Goal: Task Accomplishment & Management: Use online tool/utility

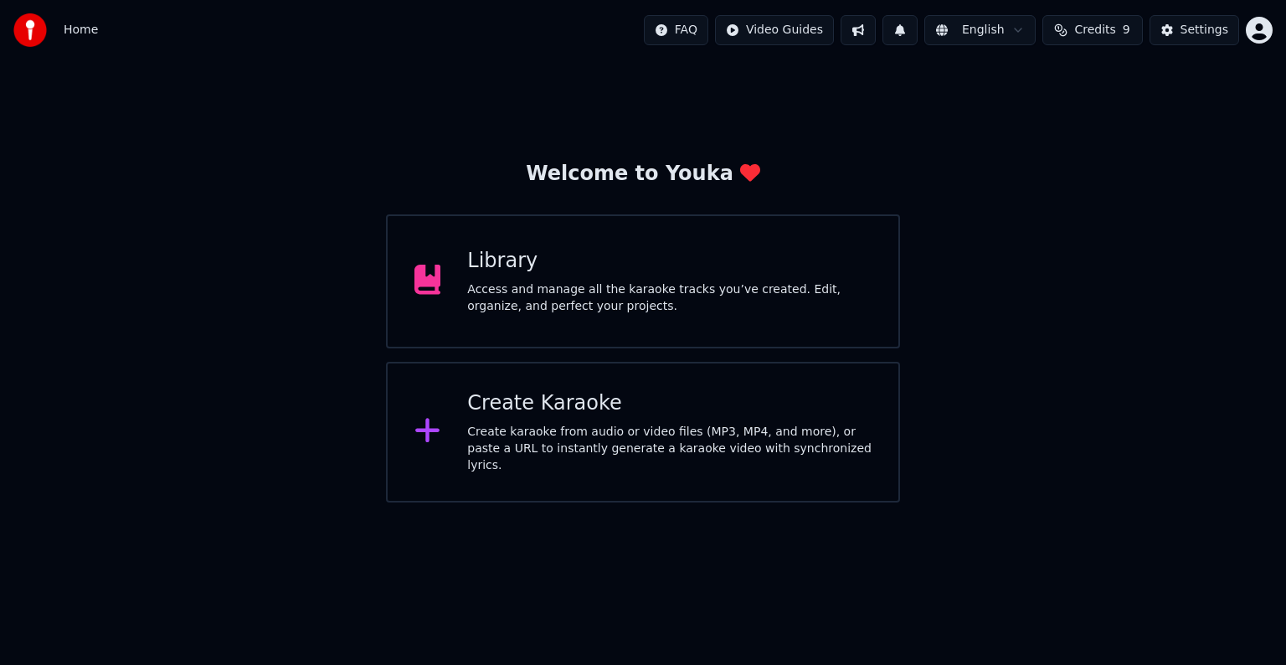
click at [601, 416] on div "Create Karaoke" at bounding box center [669, 403] width 404 height 27
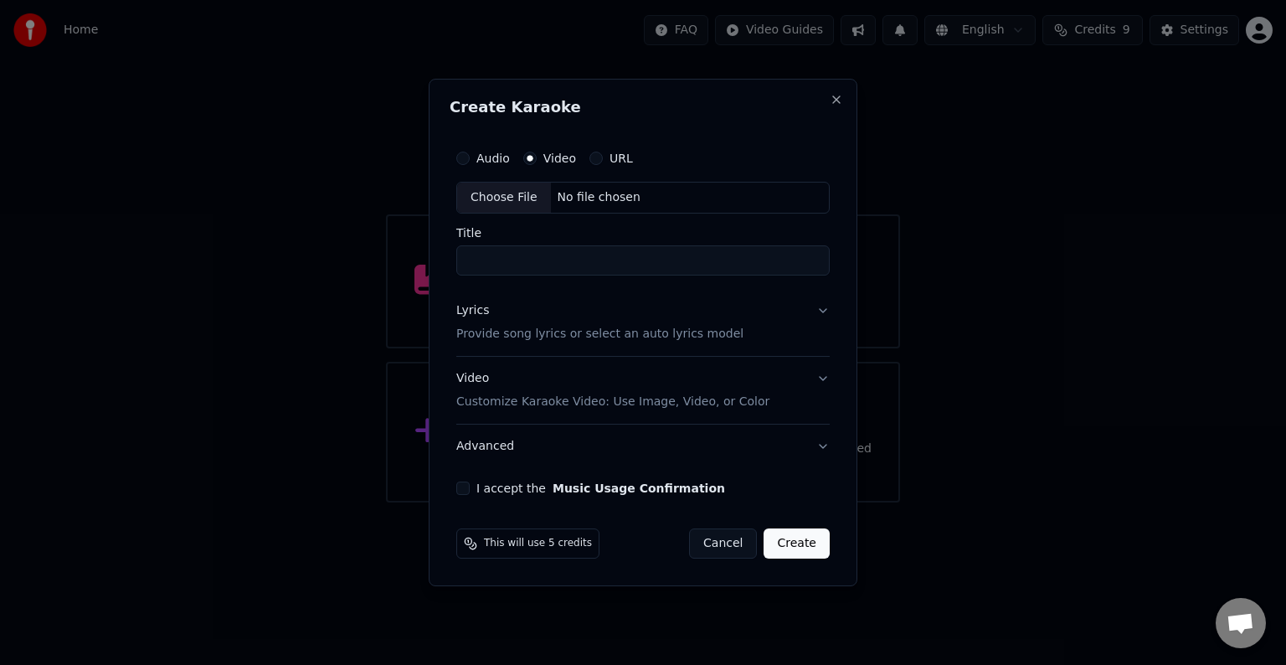
click at [616, 191] on div "No file chosen" at bounding box center [599, 197] width 96 height 17
type input "**"
click at [815, 308] on button "Lyrics Provide song lyrics or select an auto lyrics model" at bounding box center [642, 322] width 373 height 67
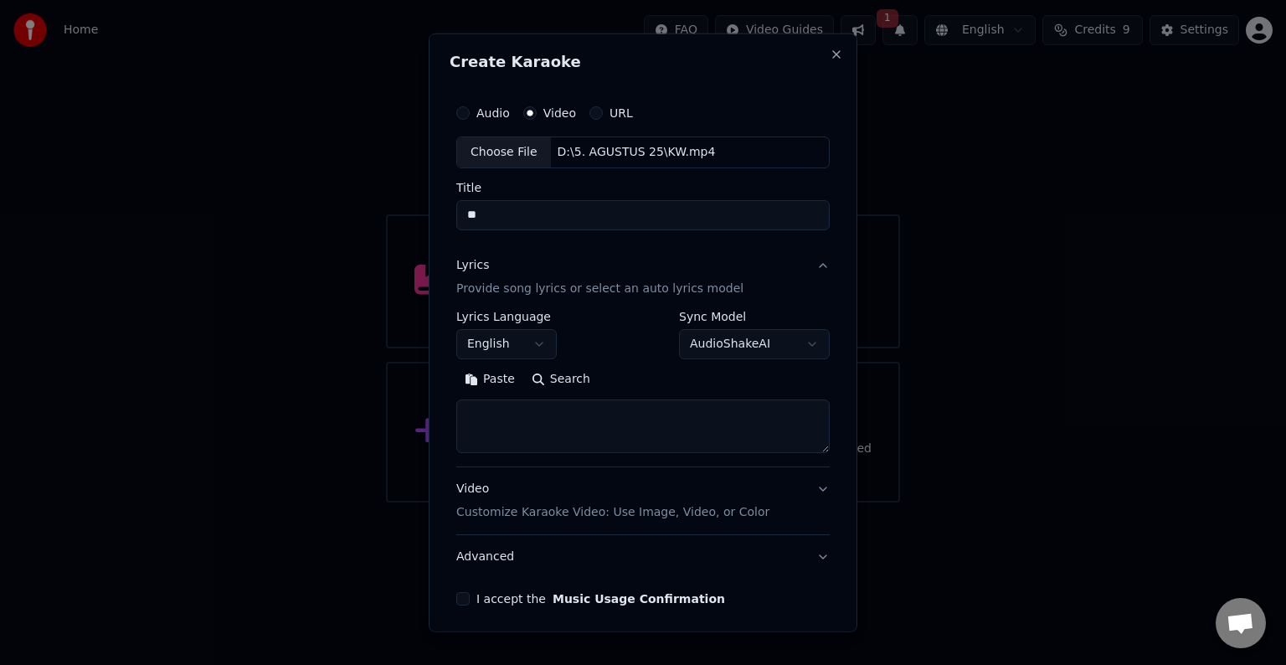
click at [532, 343] on body "**********" at bounding box center [643, 251] width 1286 height 502
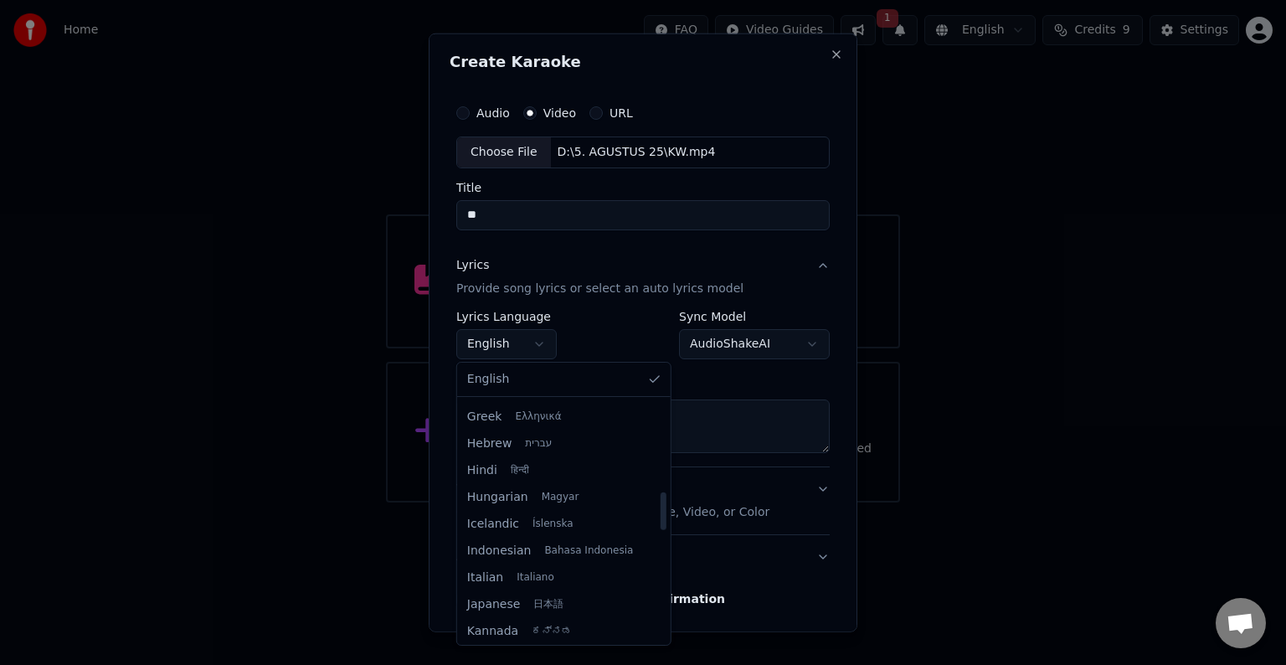
scroll to position [586, 0]
select select "**"
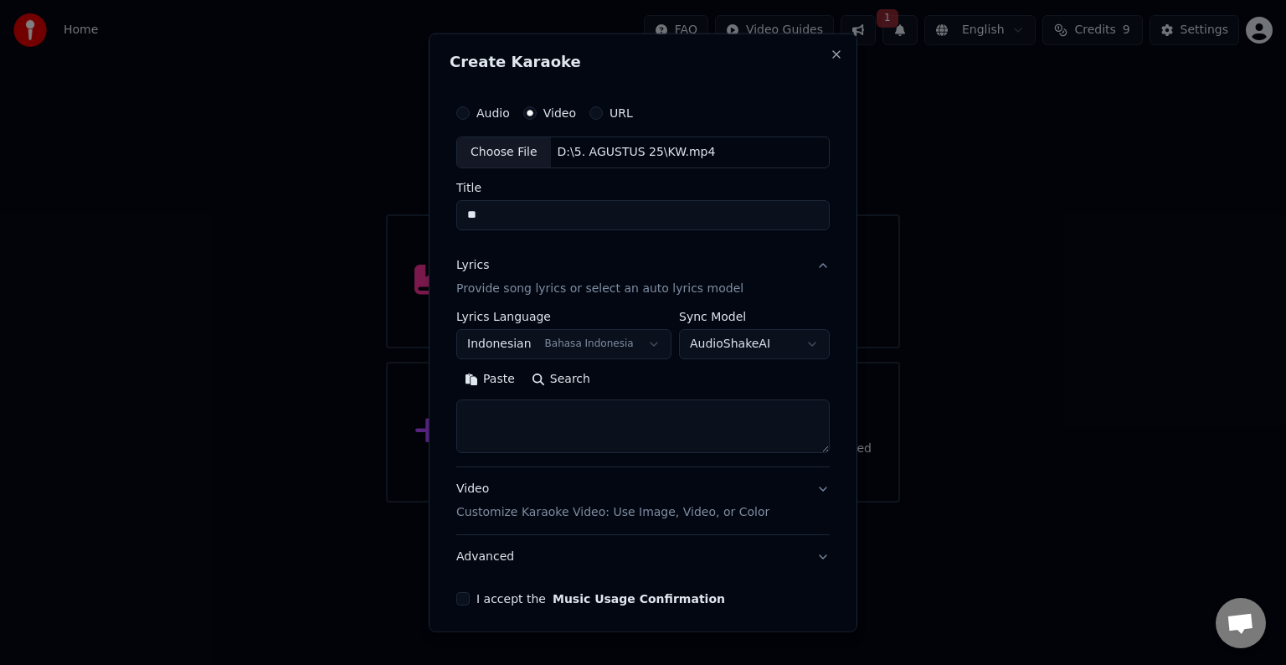
click at [483, 380] on button "Paste" at bounding box center [489, 379] width 67 height 27
click at [709, 517] on p "Customize Karaoke Video: Use Image, Video, or Color" at bounding box center [612, 512] width 313 height 17
type textarea "**********"
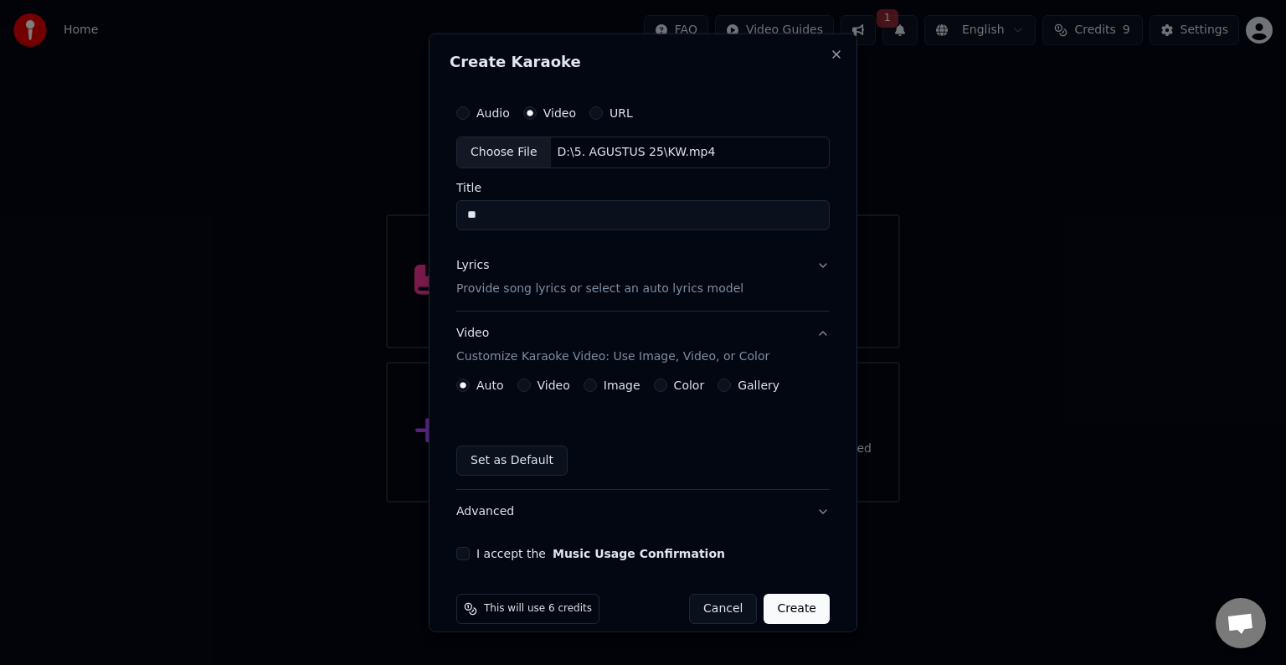
click at [521, 382] on button "Video" at bounding box center [523, 384] width 13 height 13
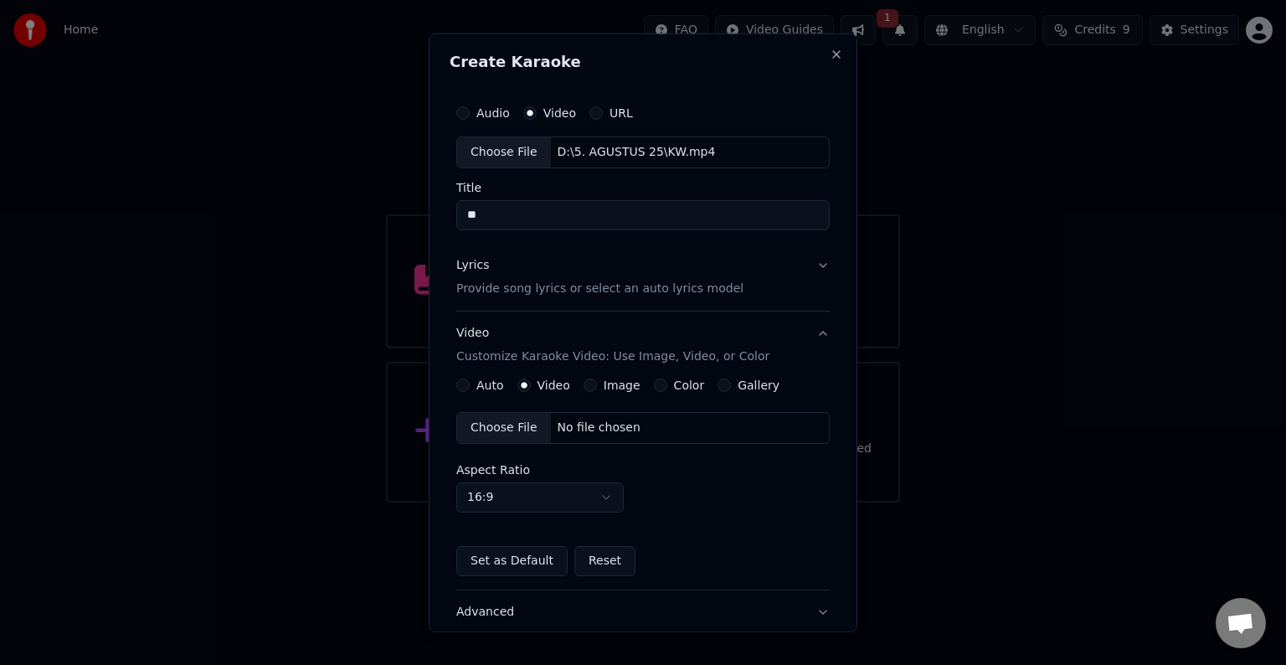
click at [626, 420] on div "No file chosen" at bounding box center [599, 427] width 96 height 17
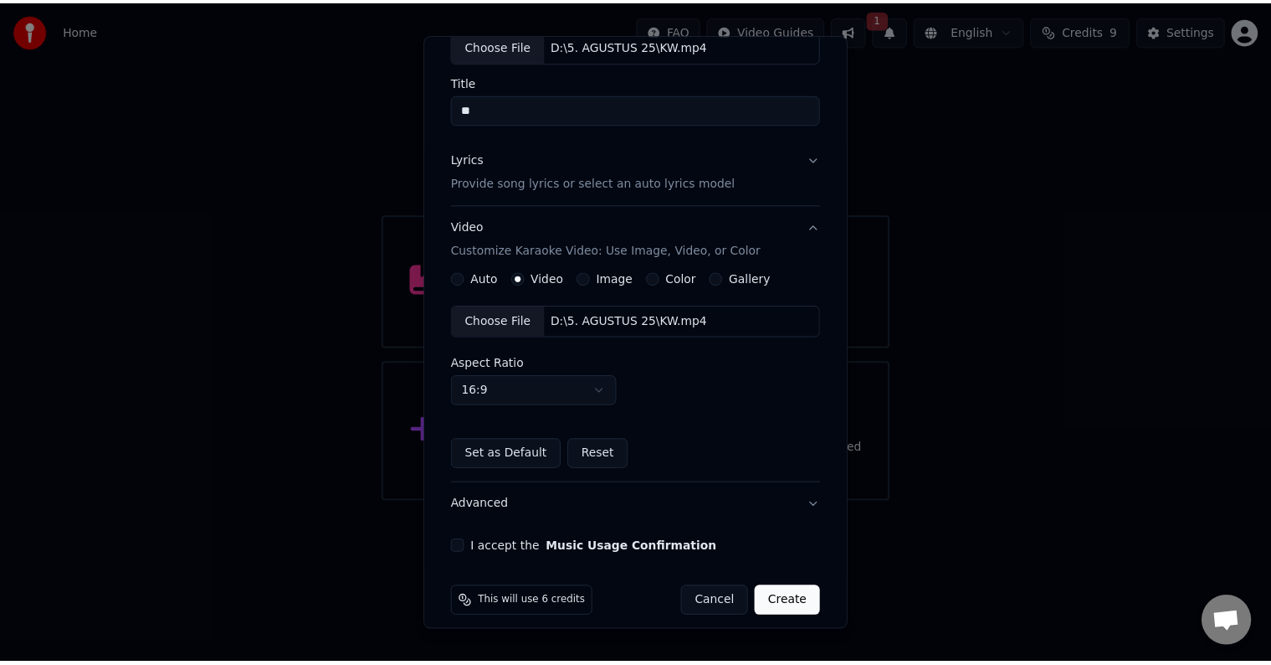
scroll to position [118, 0]
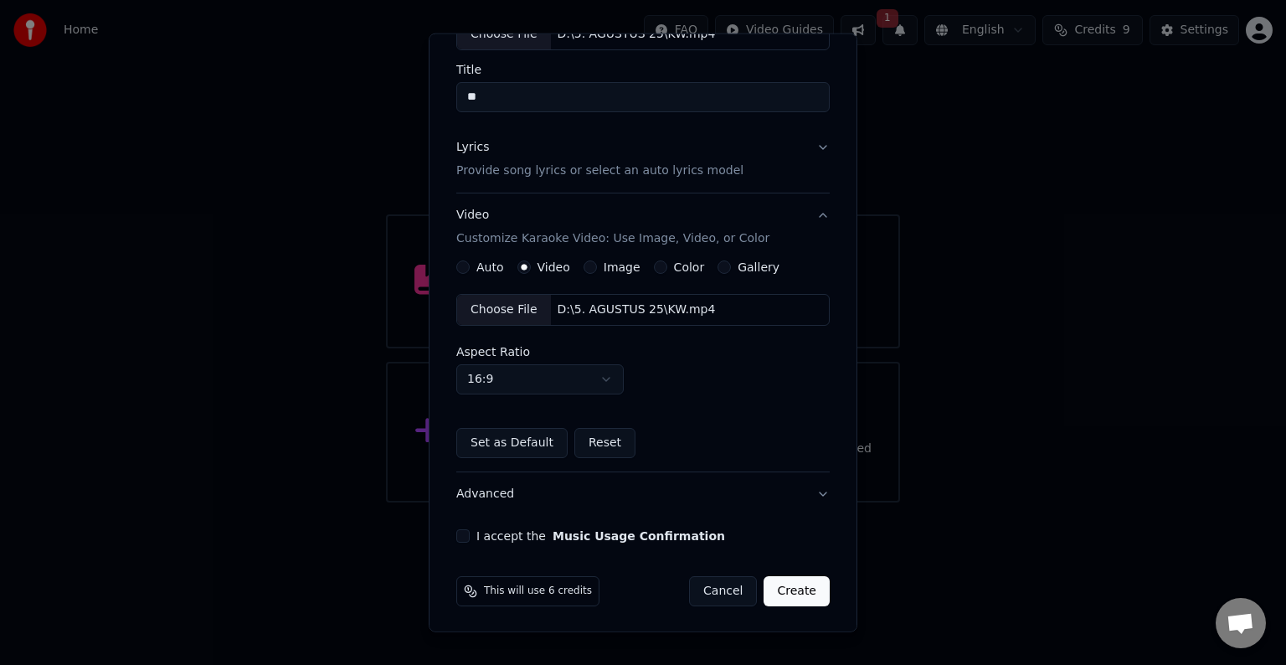
click at [458, 539] on button "I accept the Music Usage Confirmation" at bounding box center [462, 535] width 13 height 13
click at [786, 592] on button "Create" at bounding box center [796, 591] width 66 height 30
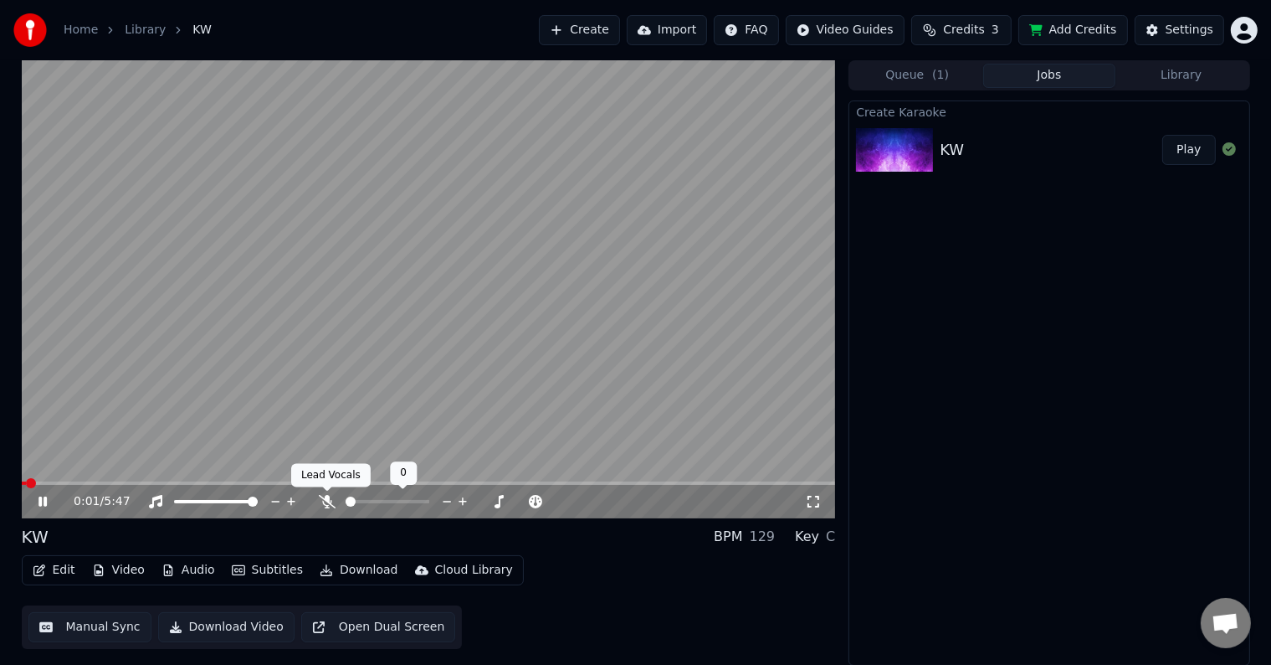
click at [322, 501] on icon at bounding box center [327, 501] width 17 height 13
click at [35, 502] on icon at bounding box center [54, 501] width 39 height 13
click at [54, 567] on button "Edit" at bounding box center [54, 569] width 56 height 23
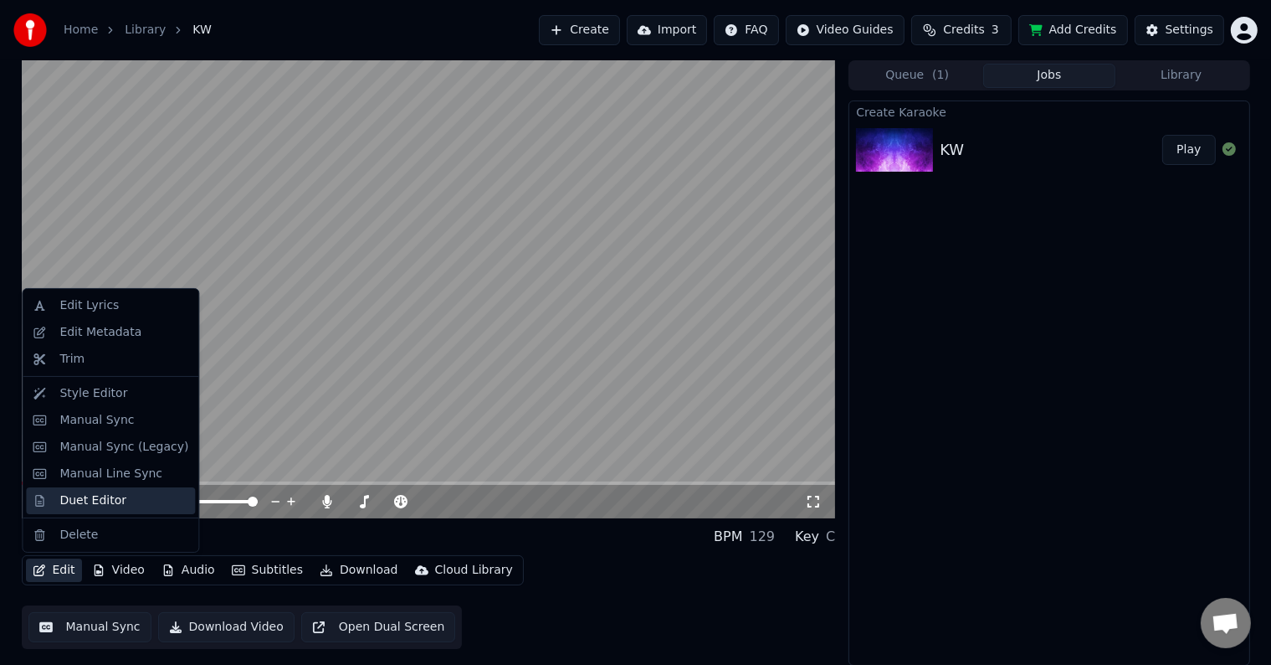
click at [83, 502] on div "Duet Editor" at bounding box center [92, 500] width 67 height 17
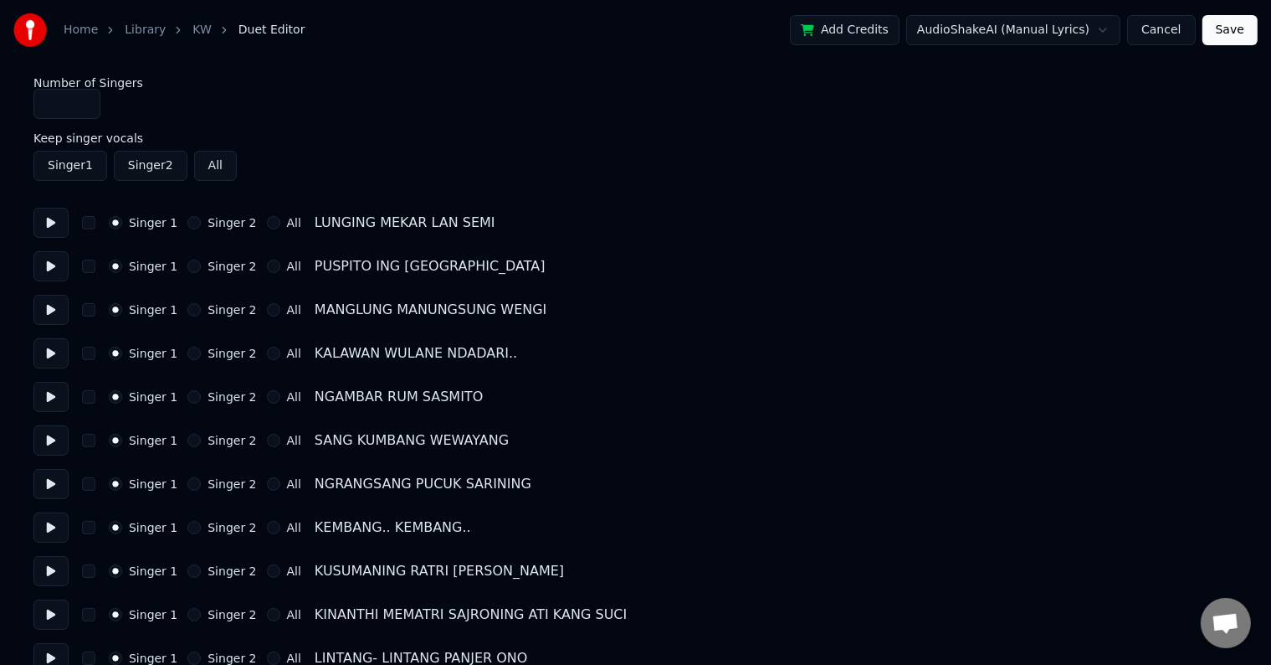
click at [187, 221] on button "Singer 2" at bounding box center [193, 222] width 13 height 13
click at [187, 271] on button "Singer 2" at bounding box center [193, 265] width 13 height 13
click at [47, 307] on button at bounding box center [50, 310] width 35 height 30
click at [51, 357] on button at bounding box center [50, 353] width 35 height 30
click at [44, 400] on button at bounding box center [50, 397] width 35 height 30
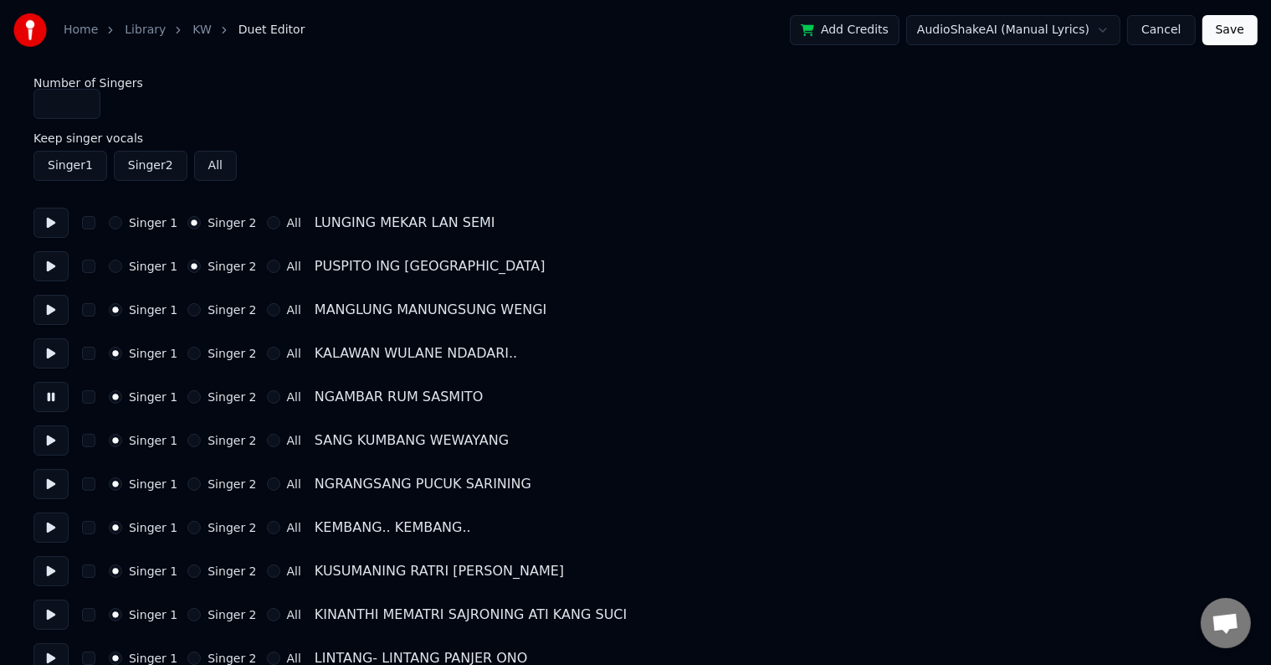
click at [187, 395] on button "Singer 2" at bounding box center [193, 396] width 13 height 13
click at [187, 442] on button "Singer 2" at bounding box center [193, 440] width 13 height 13
click at [53, 479] on button at bounding box center [50, 484] width 35 height 30
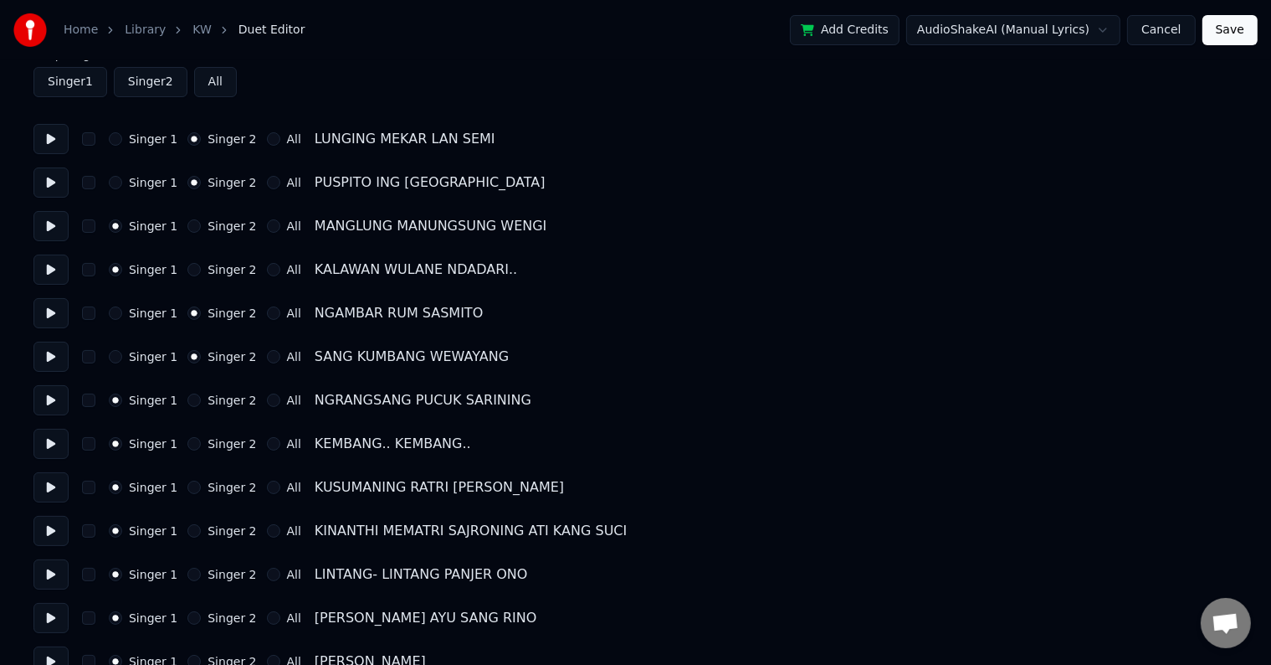
click at [42, 442] on button at bounding box center [50, 444] width 35 height 30
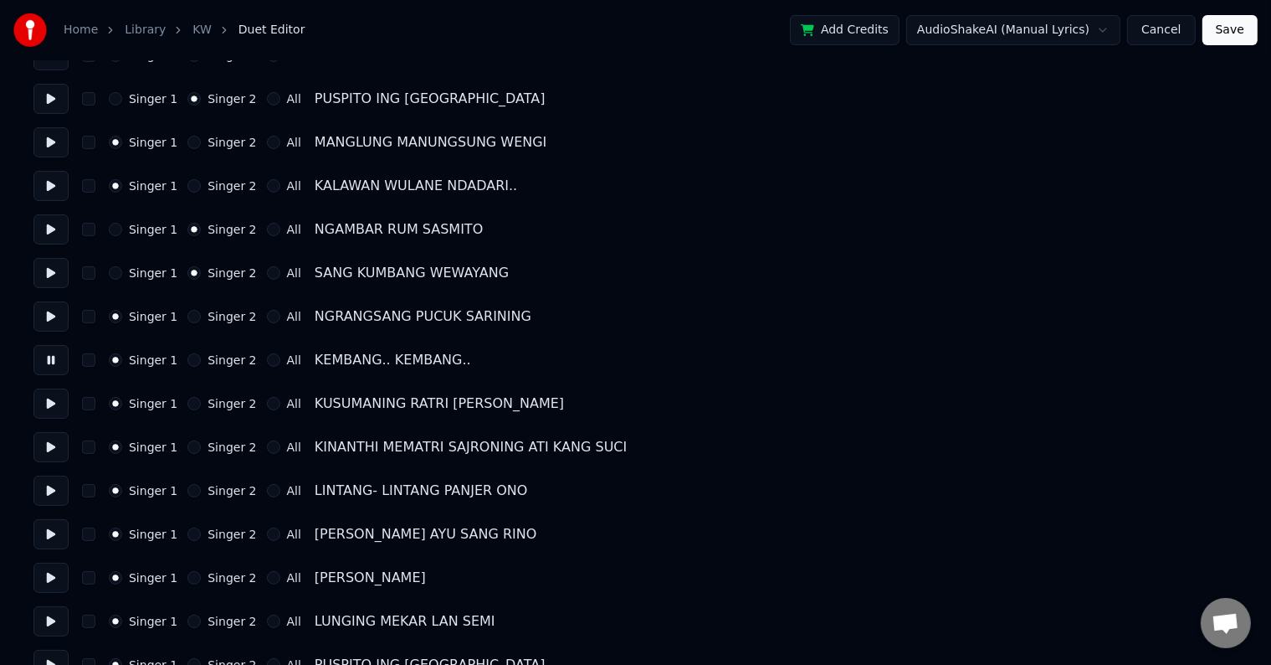
click at [188, 402] on button "Singer 2" at bounding box center [193, 403] width 13 height 13
click at [187, 450] on button "Singer 2" at bounding box center [193, 446] width 13 height 13
click at [51, 485] on button at bounding box center [50, 490] width 35 height 30
click at [50, 529] on button at bounding box center [50, 534] width 35 height 30
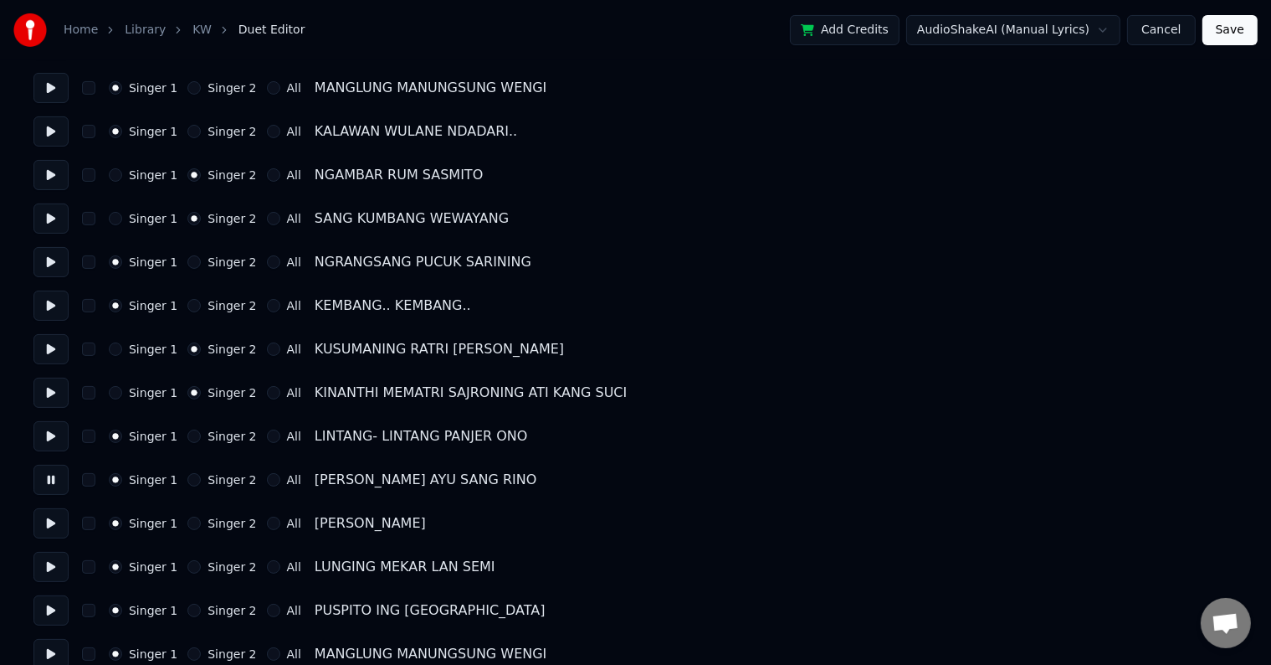
scroll to position [251, 0]
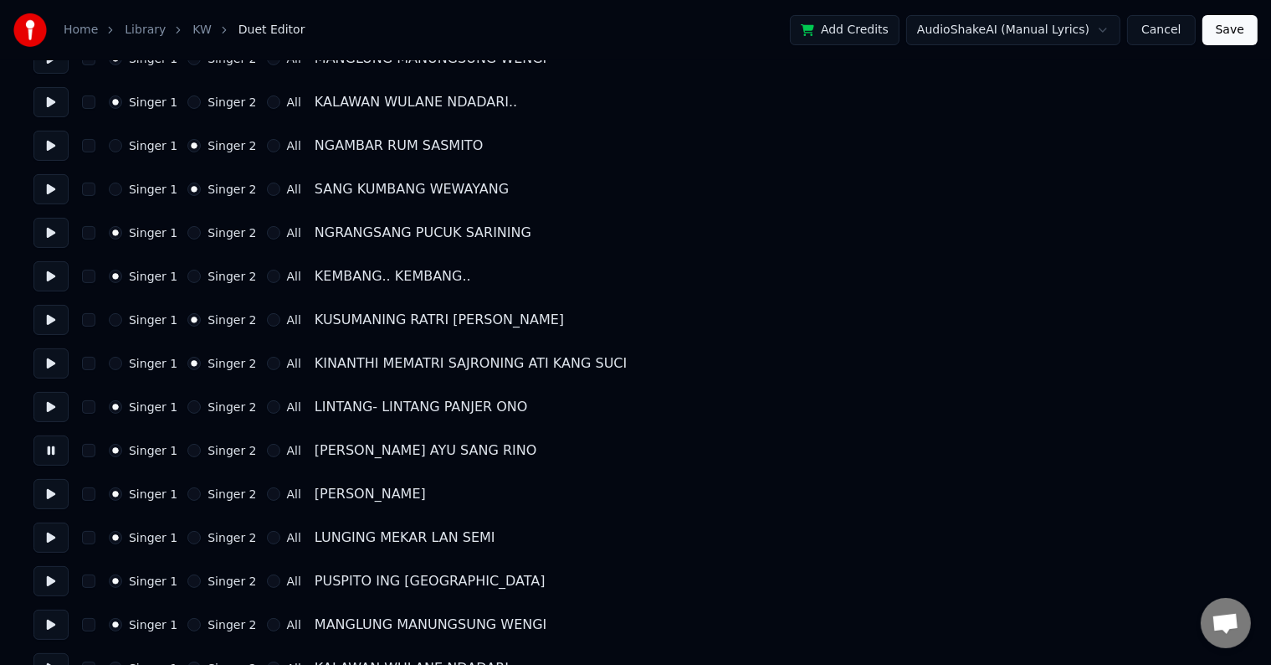
click at [49, 320] on button at bounding box center [50, 320] width 35 height 30
click at [47, 368] on button at bounding box center [50, 363] width 35 height 30
click at [49, 408] on button at bounding box center [50, 407] width 35 height 30
click at [49, 448] on button at bounding box center [50, 450] width 35 height 30
click at [49, 499] on button at bounding box center [50, 494] width 35 height 30
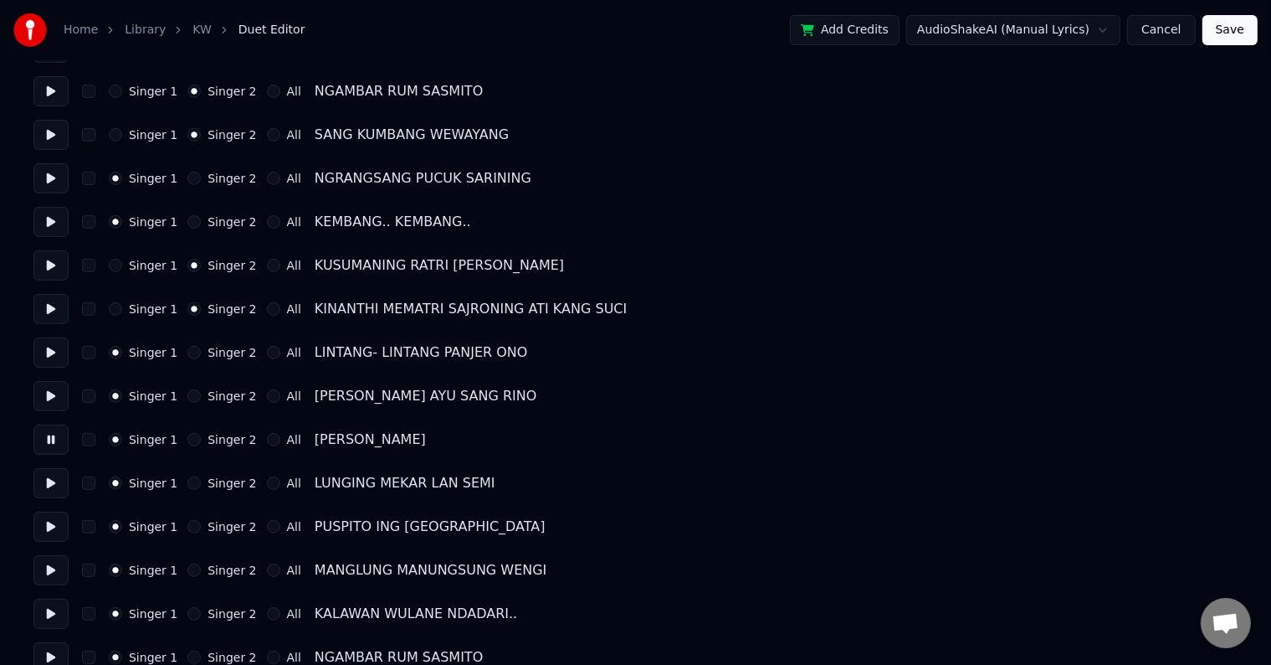
scroll to position [335, 0]
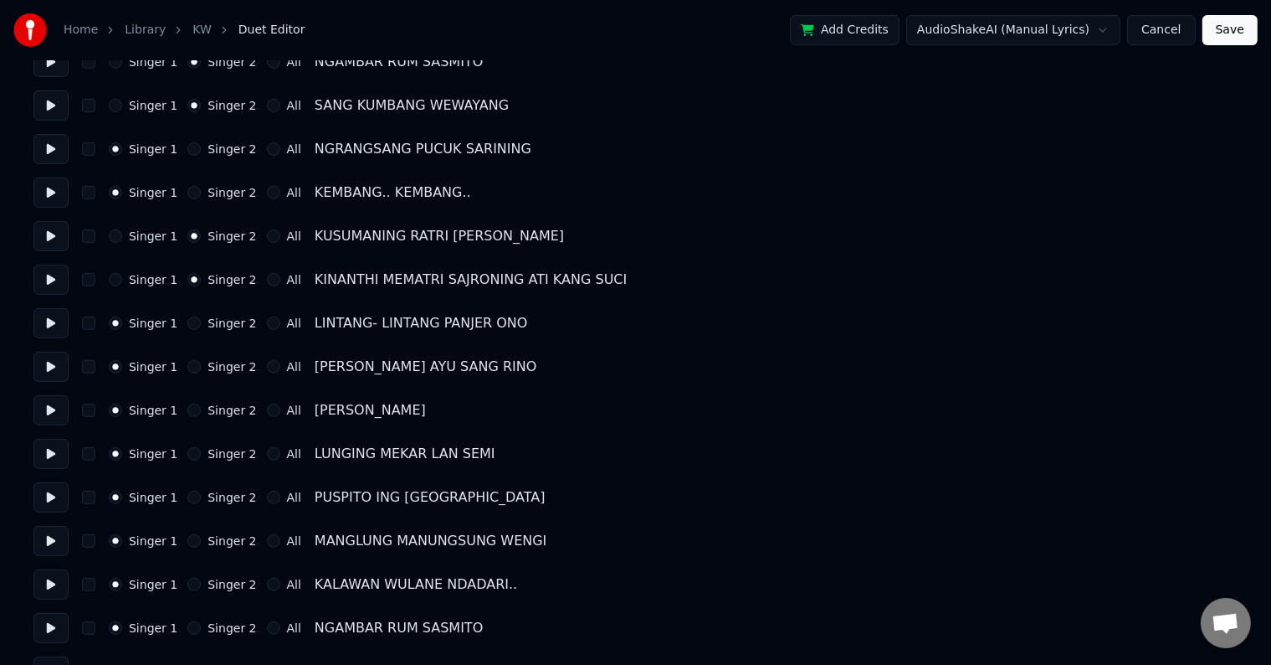
click at [56, 455] on button at bounding box center [50, 454] width 35 height 30
click at [43, 499] on button at bounding box center [50, 497] width 35 height 30
click at [46, 538] on button at bounding box center [50, 541] width 35 height 30
click at [188, 542] on button "Singer 2" at bounding box center [193, 540] width 13 height 13
click at [187, 583] on button "Singer 2" at bounding box center [193, 584] width 13 height 13
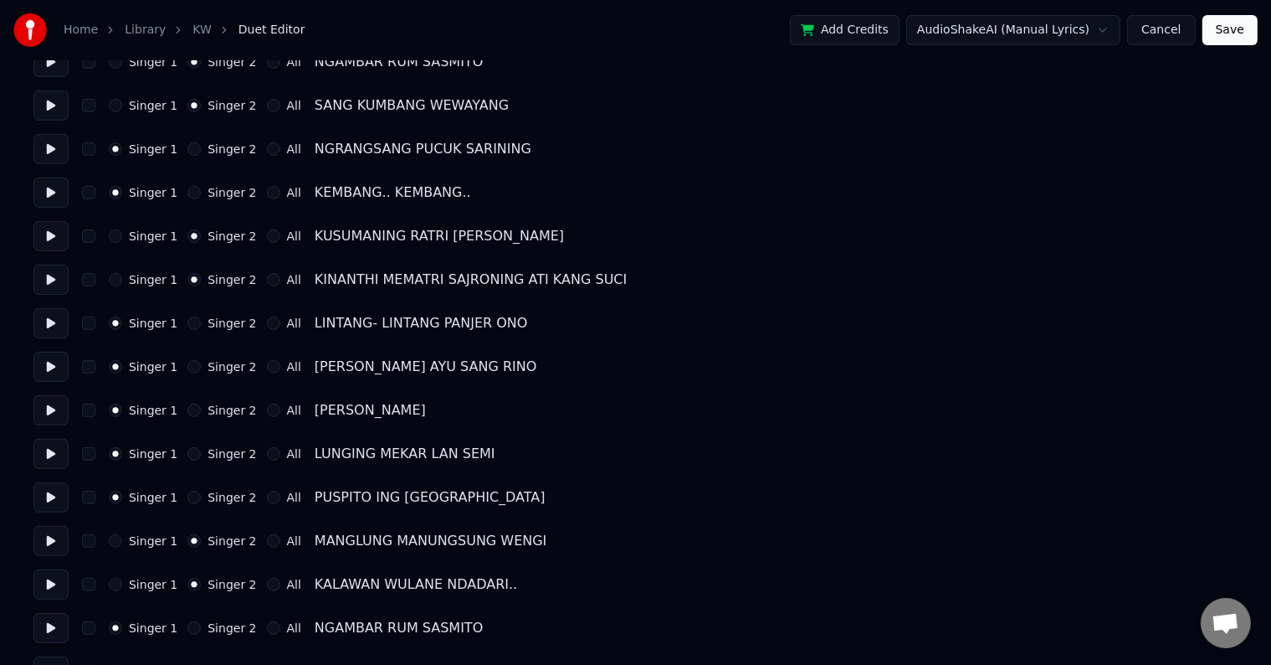
scroll to position [502, 0]
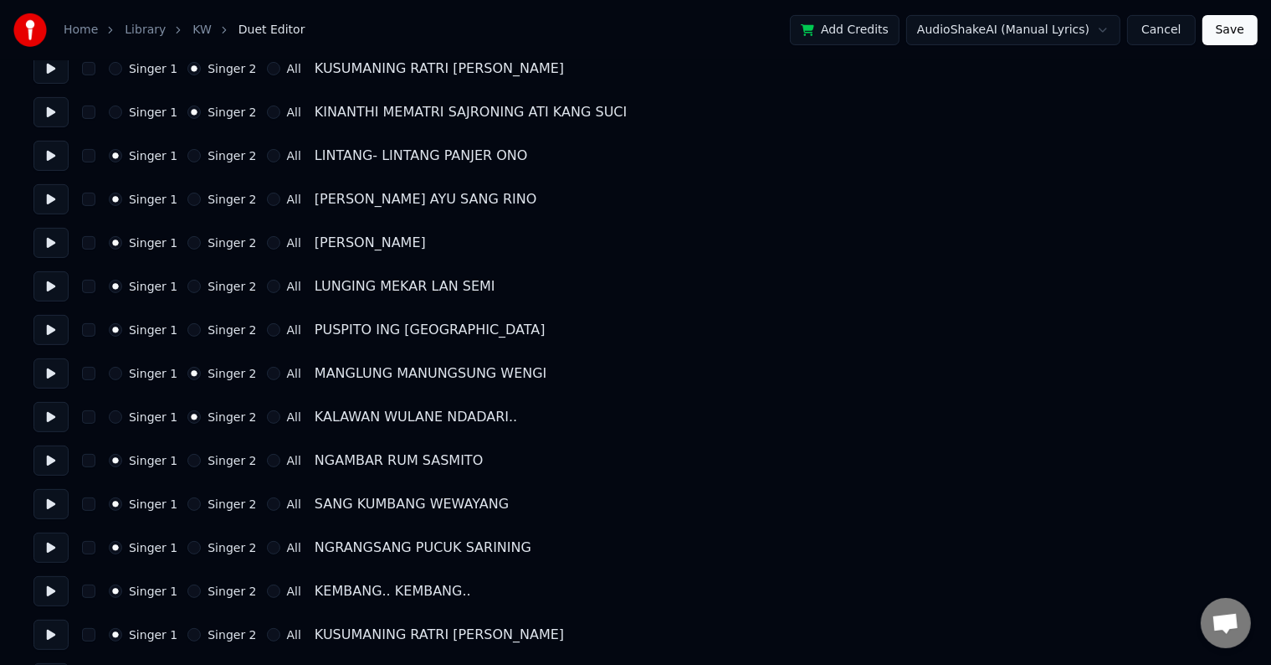
click at [54, 417] on button at bounding box center [50, 417] width 35 height 30
click at [51, 461] on button at bounding box center [50, 460] width 35 height 30
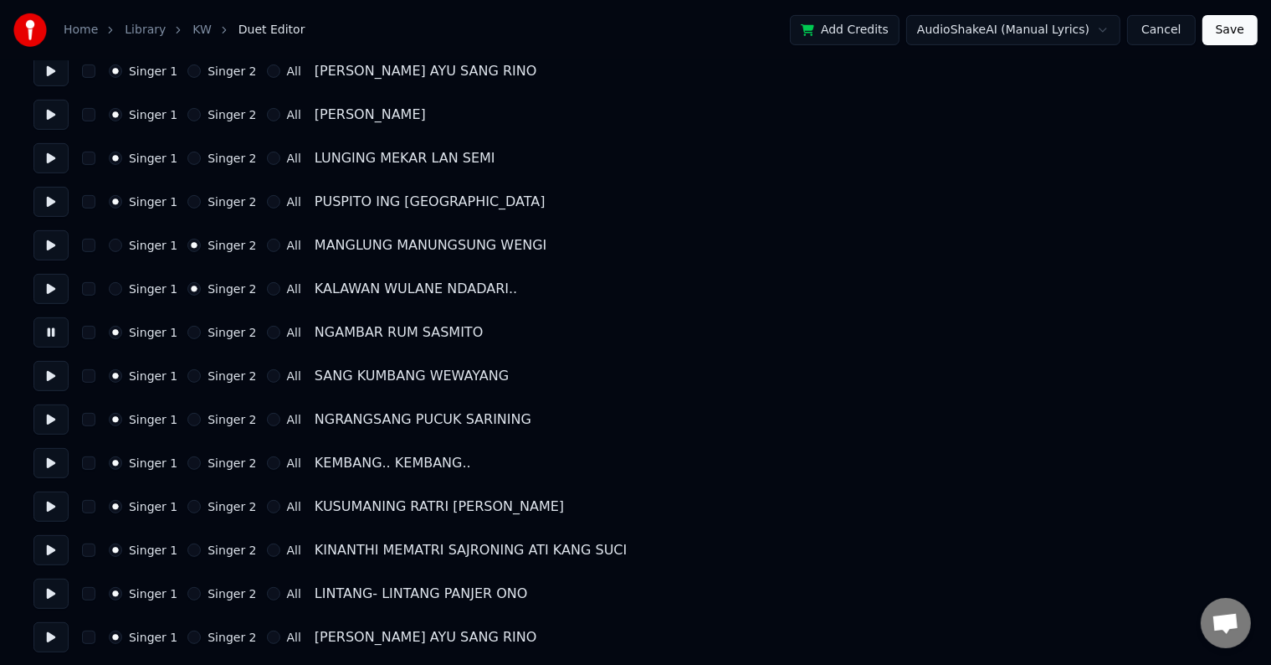
scroll to position [670, 0]
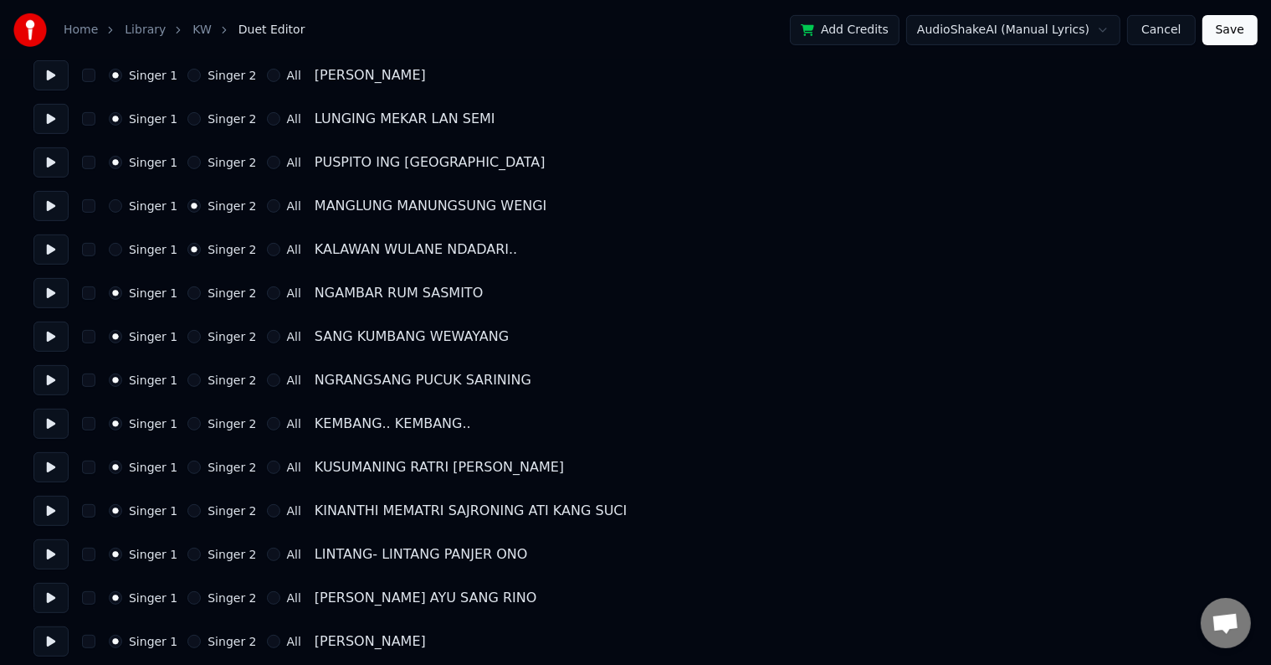
click at [44, 334] on button at bounding box center [50, 336] width 35 height 30
click at [57, 380] on button at bounding box center [50, 380] width 35 height 30
click at [187, 384] on button "Singer 2" at bounding box center [193, 379] width 13 height 13
click at [53, 336] on button at bounding box center [50, 336] width 35 height 30
click at [52, 388] on button at bounding box center [50, 380] width 35 height 30
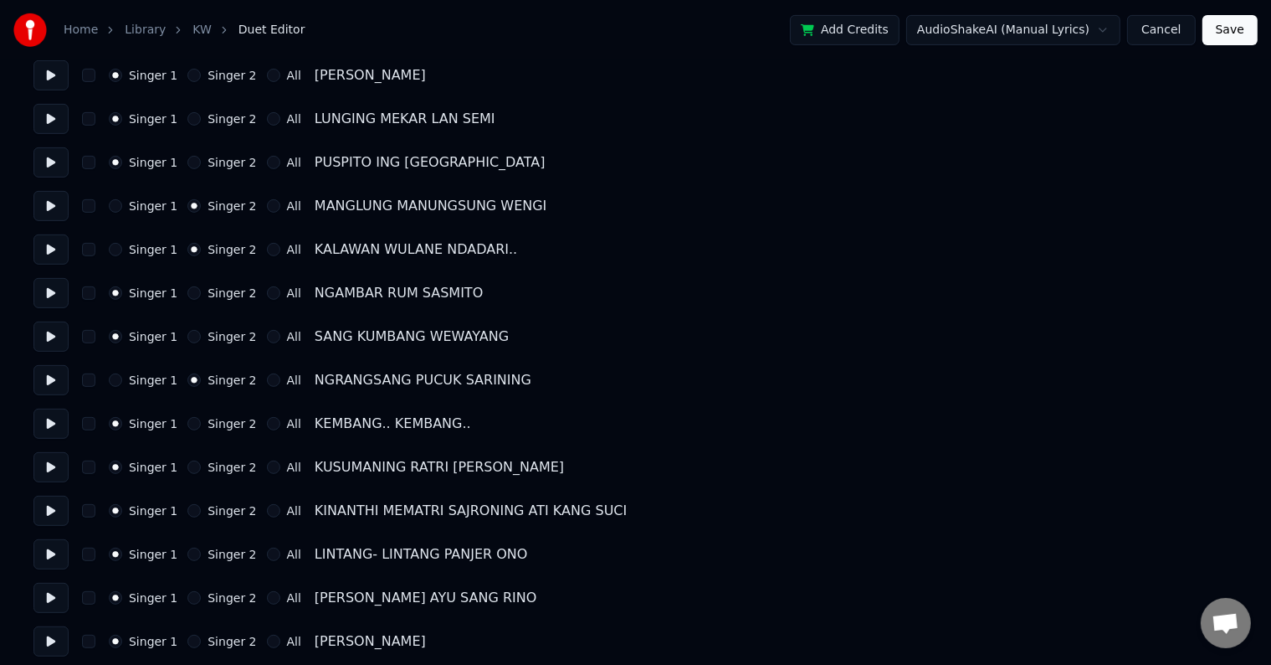
click at [193, 425] on button "Singer 2" at bounding box center [193, 423] width 13 height 13
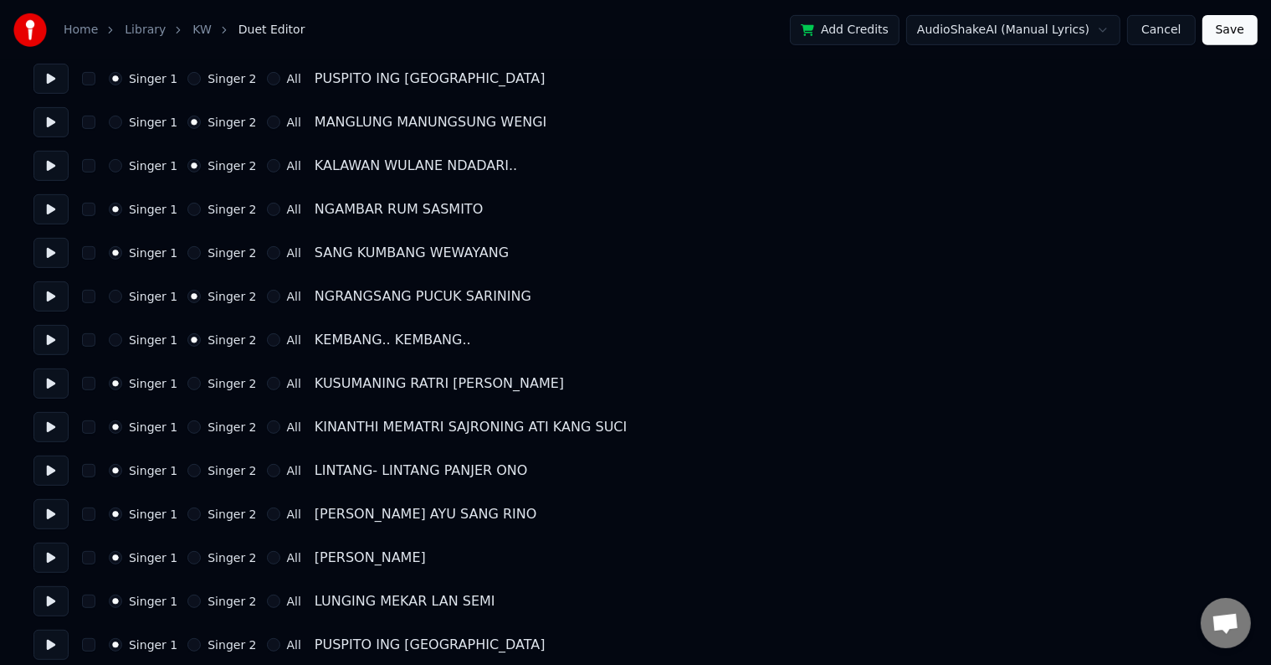
click at [50, 381] on button at bounding box center [50, 383] width 35 height 30
click at [187, 465] on button "Singer 2" at bounding box center [193, 470] width 13 height 13
click at [187, 516] on button "Singer 2" at bounding box center [193, 513] width 13 height 13
click at [187, 554] on button "Singer 2" at bounding box center [193, 557] width 13 height 13
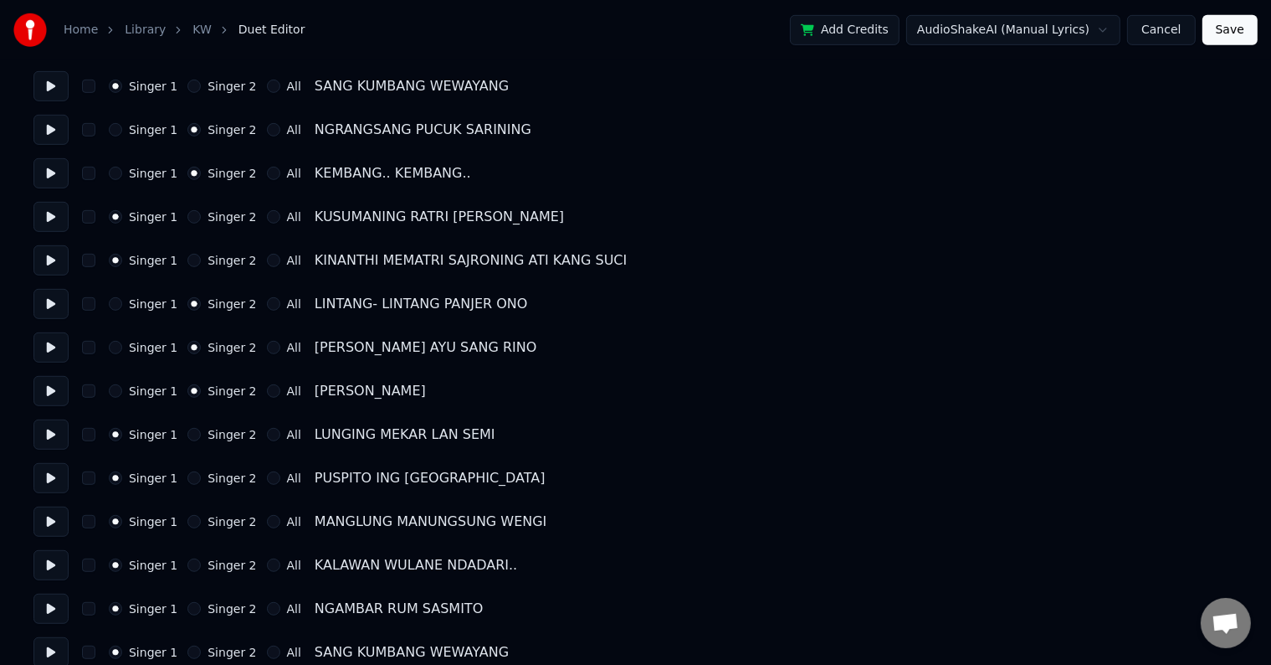
scroll to position [921, 0]
click at [55, 392] on button at bounding box center [50, 390] width 35 height 30
click at [187, 434] on button "Singer 2" at bounding box center [193, 433] width 13 height 13
click at [187, 480] on button "Singer 2" at bounding box center [193, 476] width 13 height 13
click at [46, 479] on button at bounding box center [50, 477] width 35 height 30
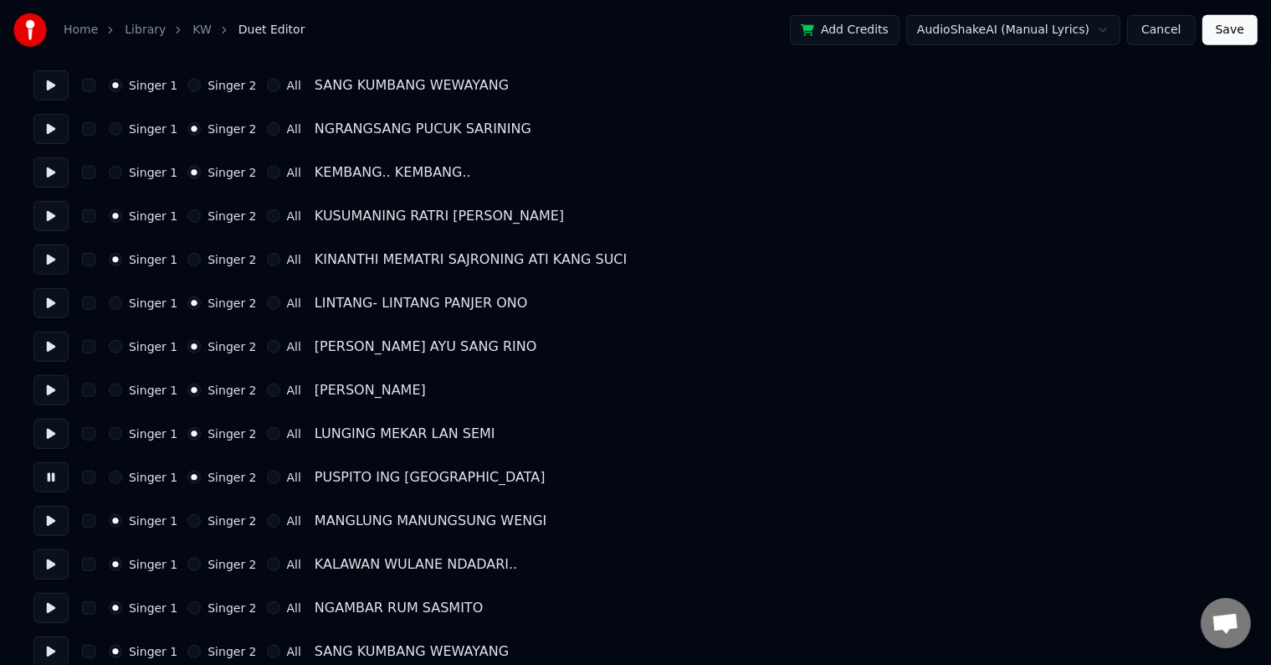
scroll to position [1004, 0]
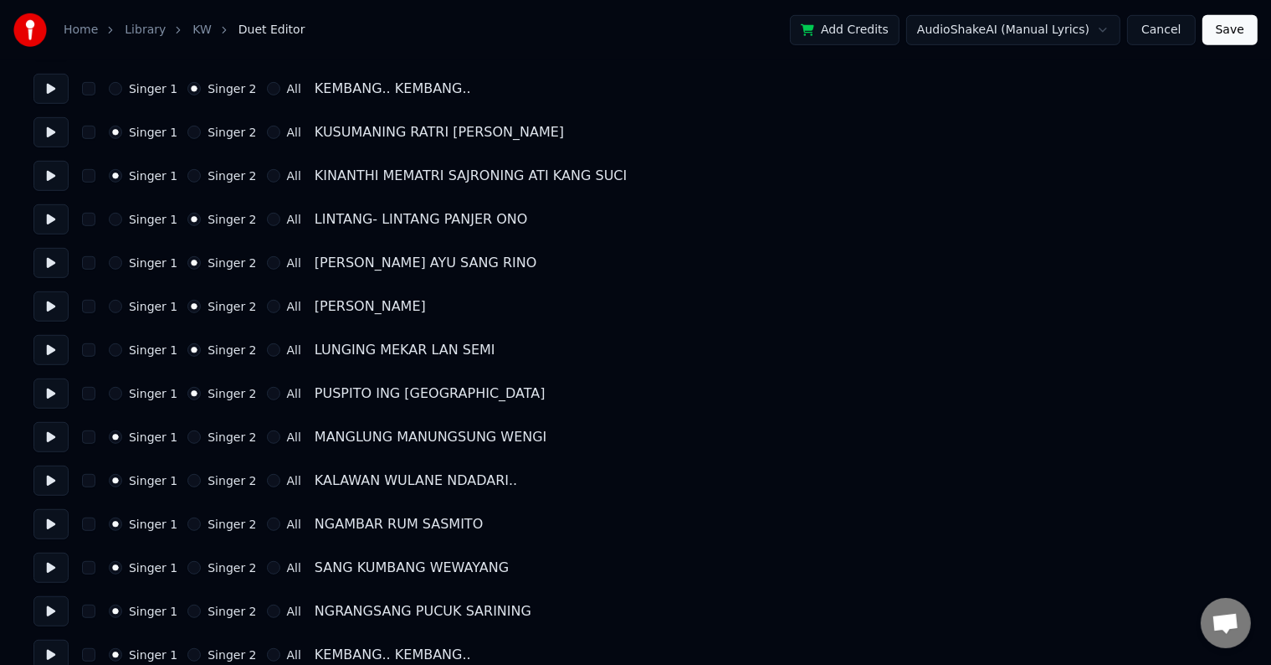
click at [191, 527] on button "Singer 2" at bounding box center [193, 523] width 13 height 13
click at [187, 562] on button "Singer 2" at bounding box center [193, 567] width 13 height 13
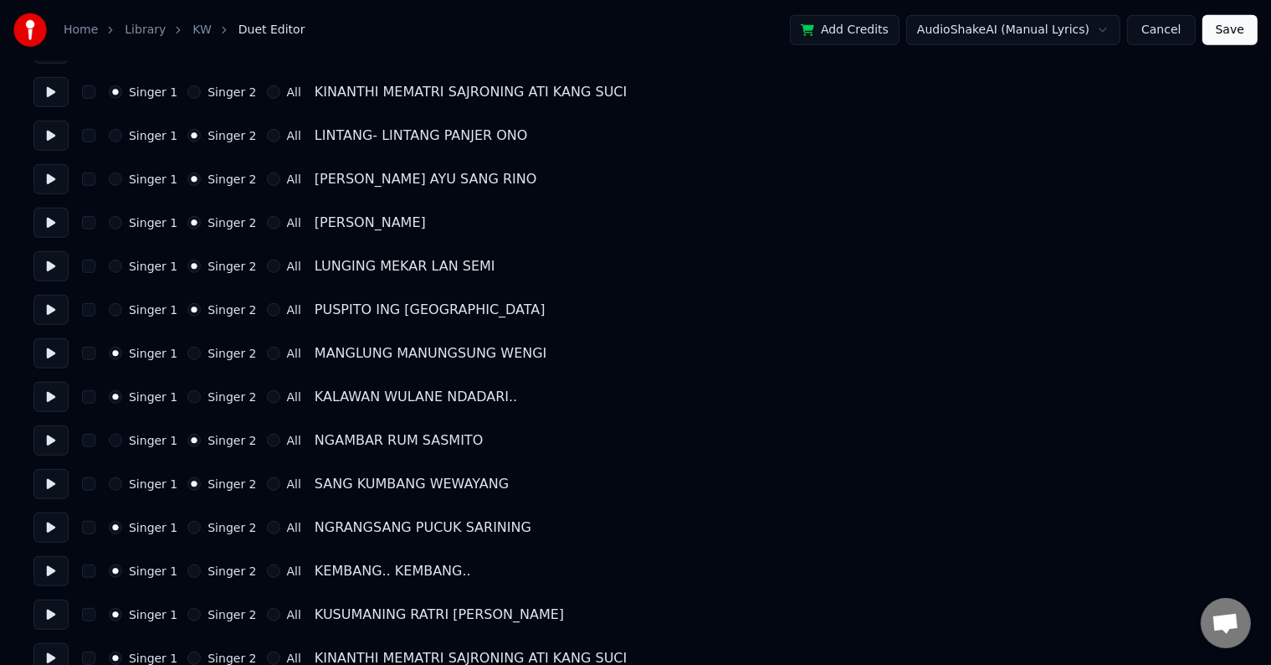
click at [51, 439] on button at bounding box center [50, 440] width 35 height 30
click at [51, 482] on button at bounding box center [50, 484] width 35 height 30
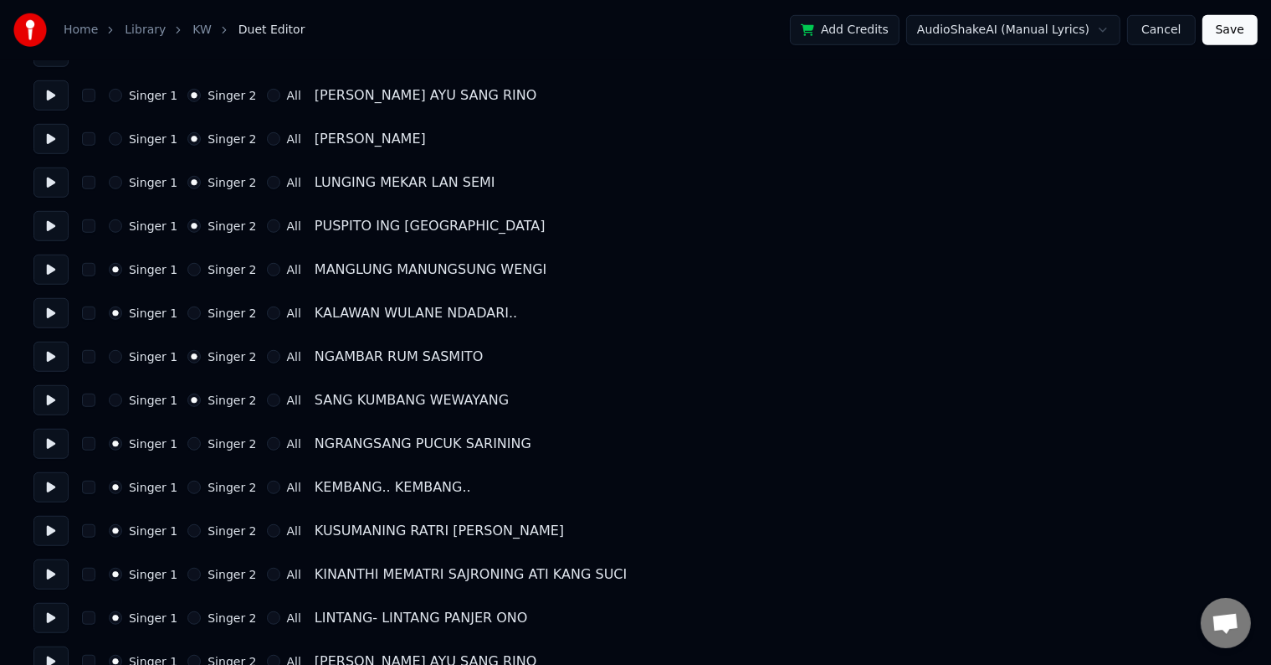
click at [47, 444] on button at bounding box center [50, 444] width 35 height 30
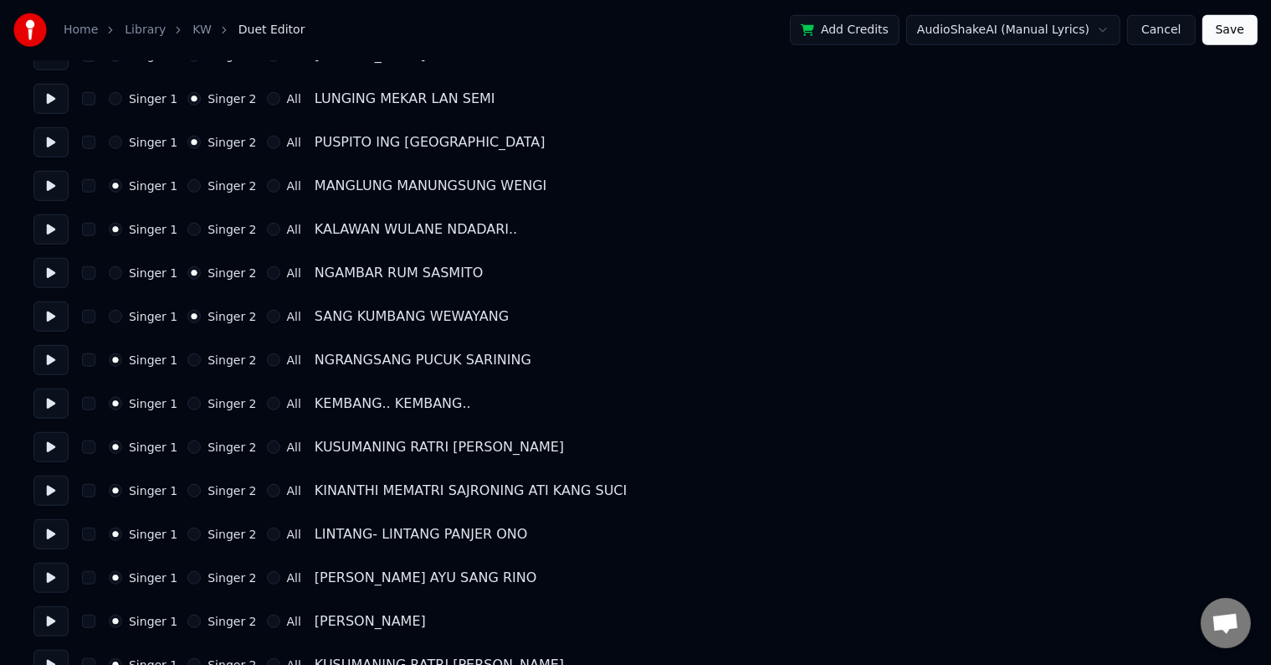
click at [50, 445] on button at bounding box center [50, 447] width 35 height 30
click at [187, 442] on button "Singer 2" at bounding box center [193, 446] width 13 height 13
click at [191, 490] on button "Singer 2" at bounding box center [193, 490] width 13 height 13
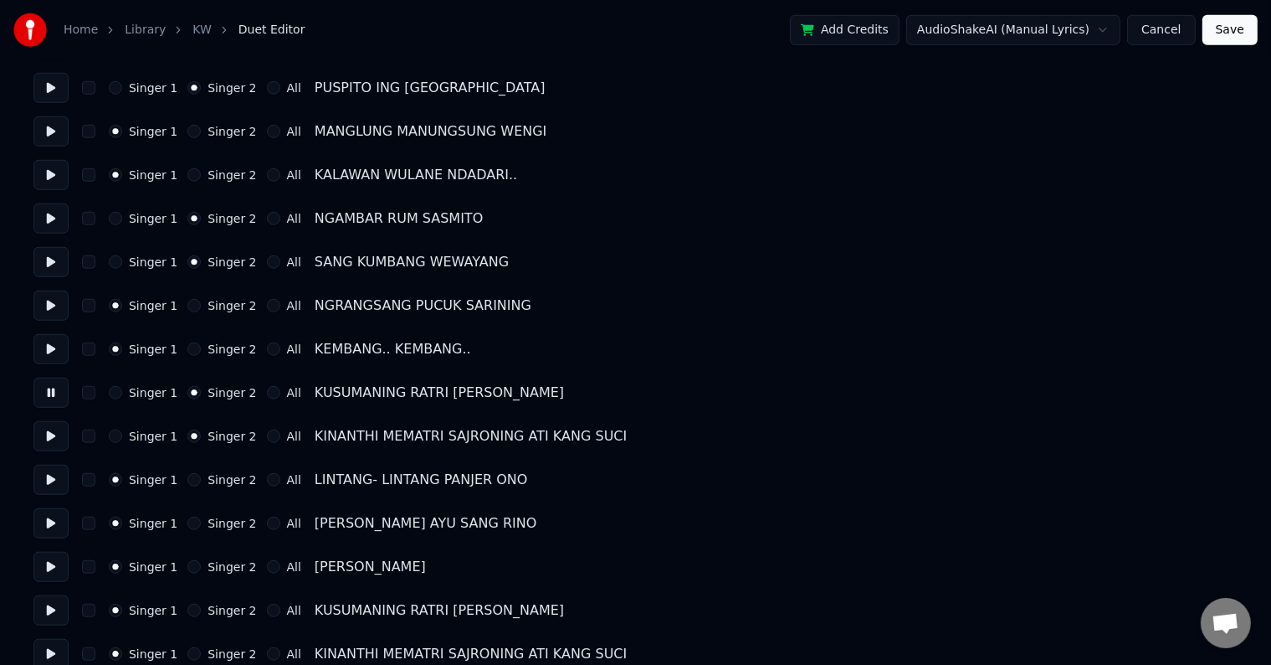
scroll to position [1339, 0]
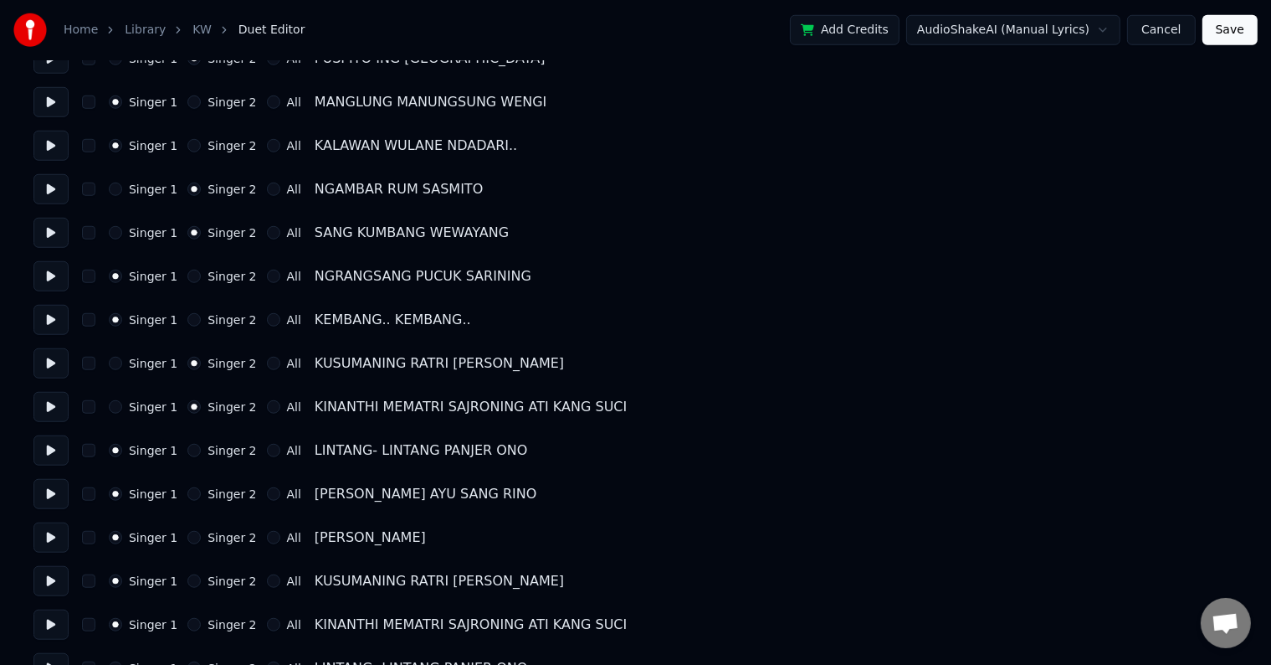
click at [61, 453] on button at bounding box center [50, 450] width 35 height 30
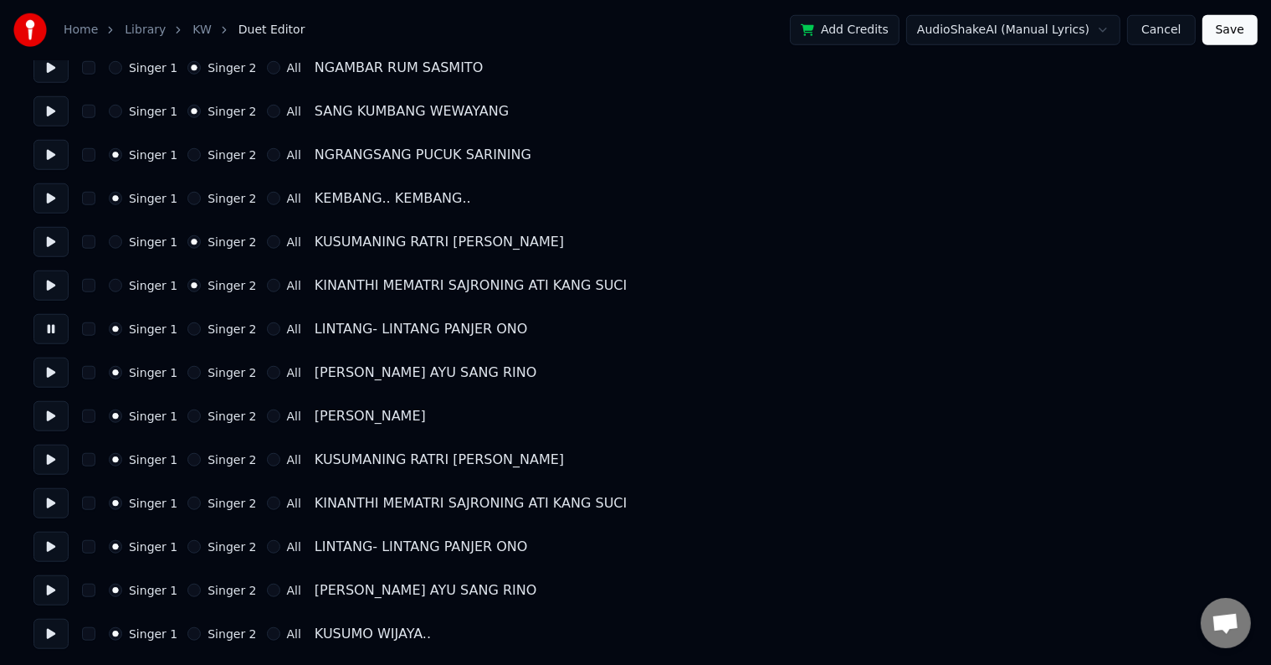
scroll to position [1461, 0]
click at [47, 371] on button at bounding box center [50, 372] width 35 height 30
click at [54, 409] on button at bounding box center [50, 415] width 35 height 30
click at [50, 462] on button at bounding box center [50, 459] width 35 height 30
click at [187, 456] on button "Singer 2" at bounding box center [193, 458] width 13 height 13
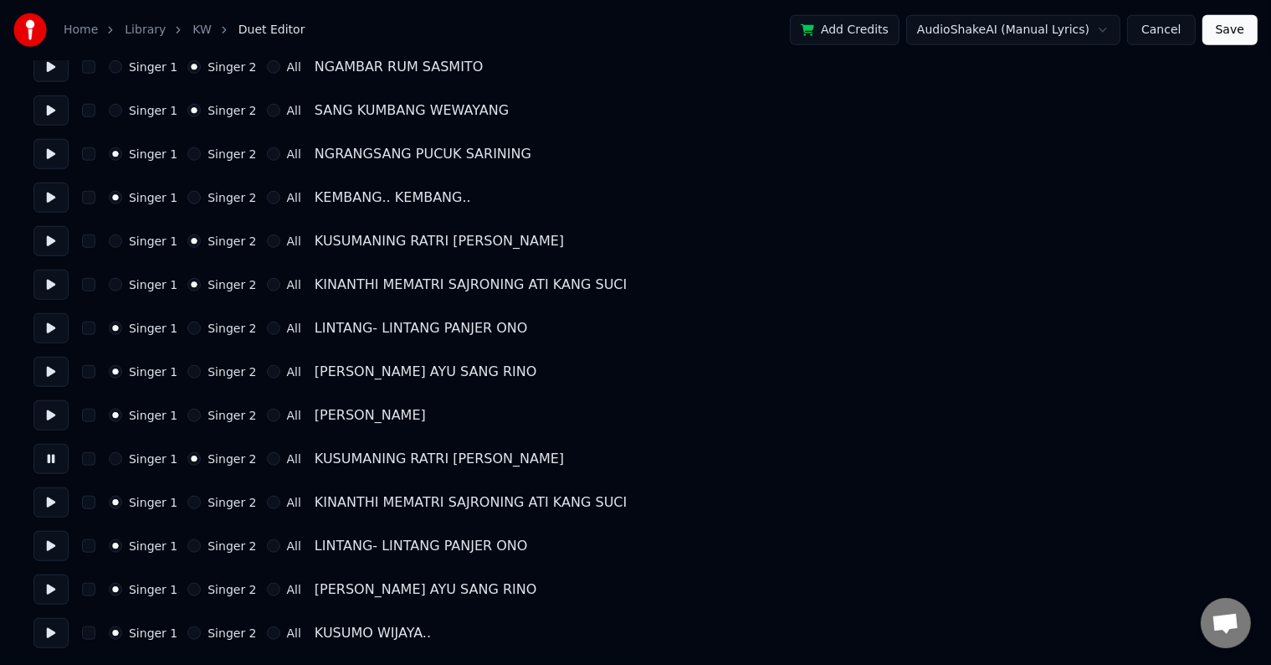
click at [191, 505] on button "Singer 2" at bounding box center [193, 502] width 13 height 13
click at [54, 497] on button at bounding box center [50, 502] width 35 height 30
click at [54, 544] on button at bounding box center [50, 546] width 35 height 30
click at [44, 597] on button at bounding box center [50, 589] width 35 height 30
click at [53, 630] on button at bounding box center [50, 633] width 35 height 30
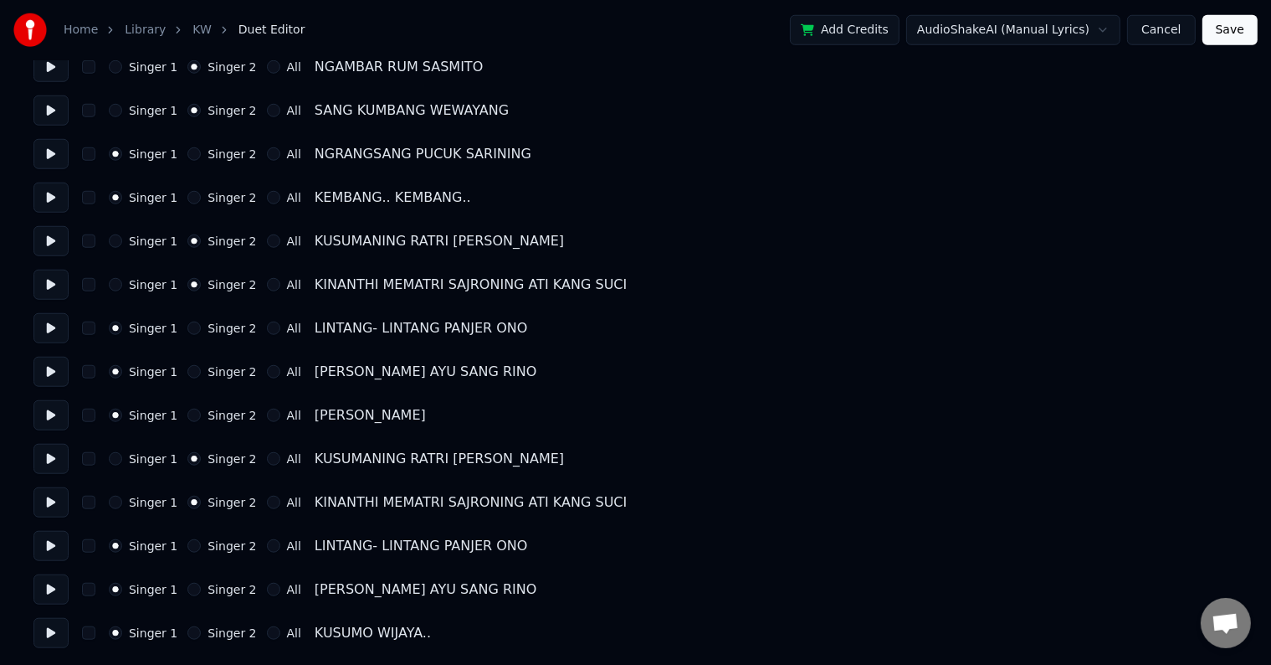
click at [1229, 34] on button "Save" at bounding box center [1230, 30] width 55 height 30
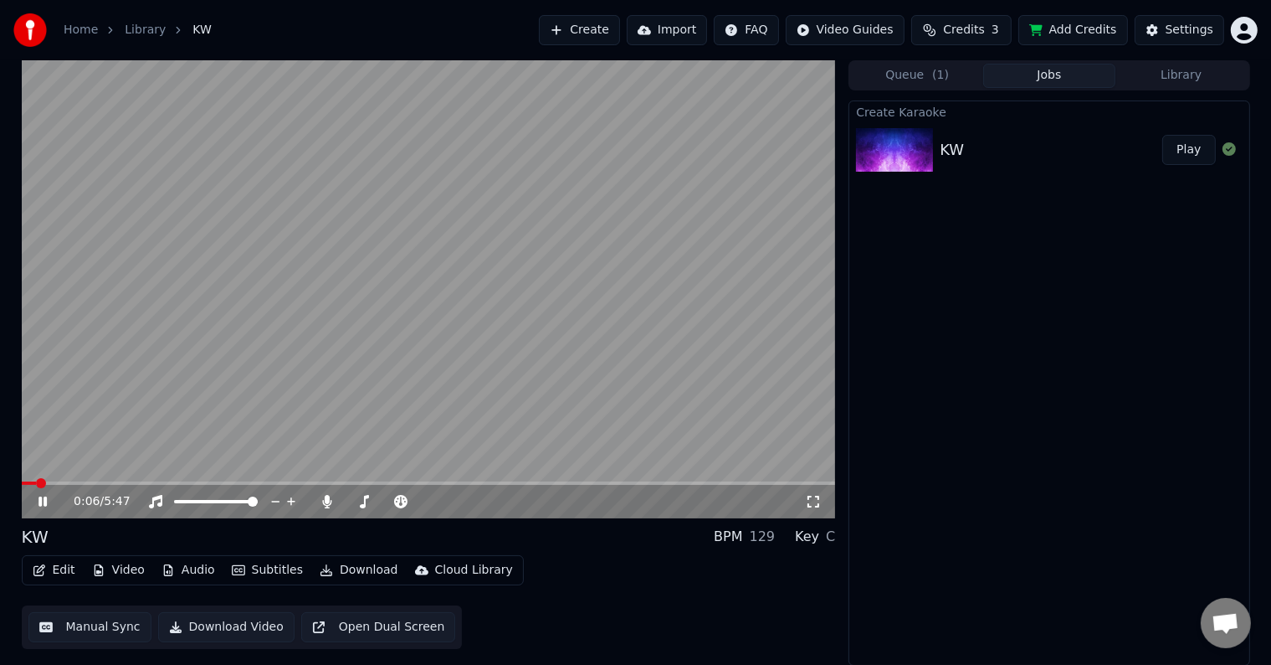
click at [45, 499] on icon at bounding box center [43, 501] width 8 height 10
click at [37, 506] on icon at bounding box center [54, 501] width 39 height 13
click at [44, 501] on icon at bounding box center [43, 501] width 8 height 10
click at [100, 621] on button "Manual Sync" at bounding box center [89, 627] width 123 height 30
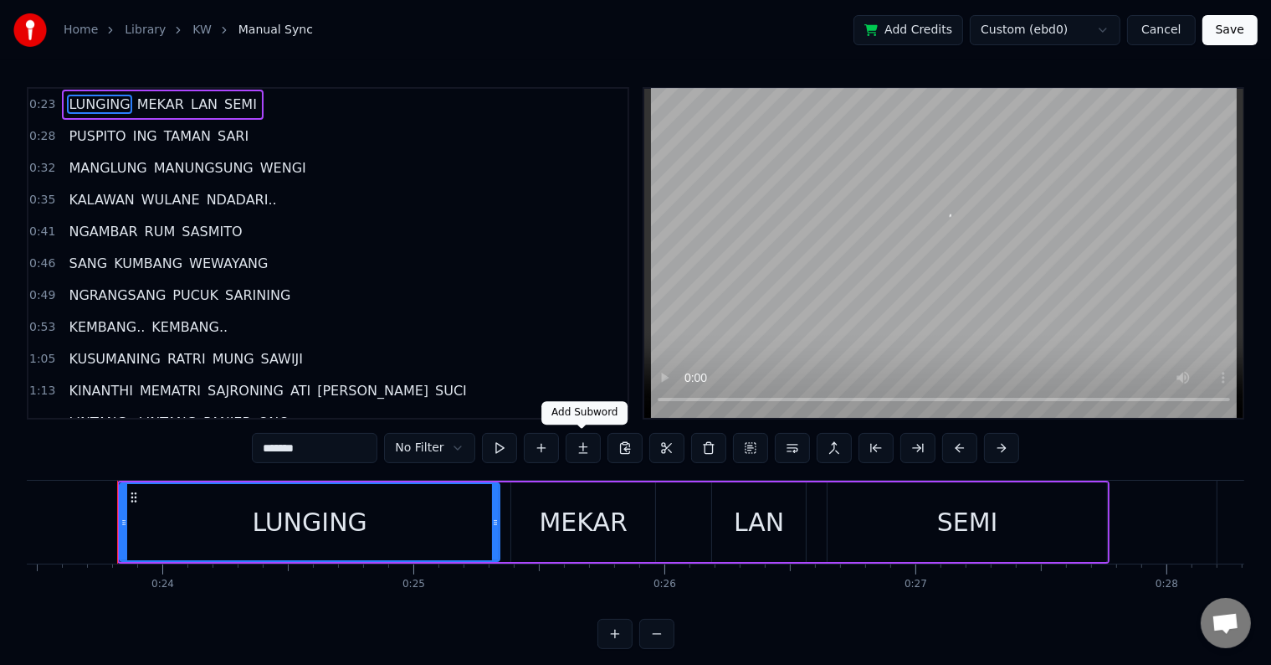
scroll to position [0, 5897]
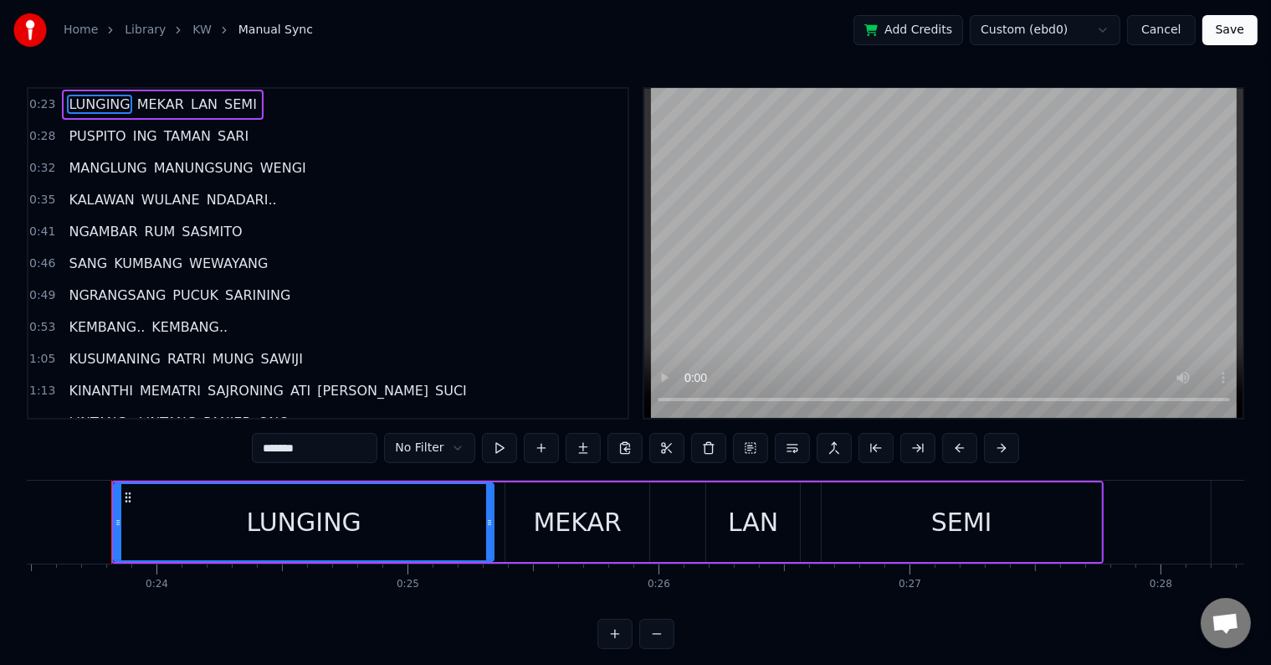
click at [42, 472] on div "0:23 LUNGING MEKAR LAN SEMI 0:28 PUSPITO ING TAMAN SARI 0:32 MANGLUNG MANUNGSUN…" at bounding box center [636, 368] width 1218 height 562
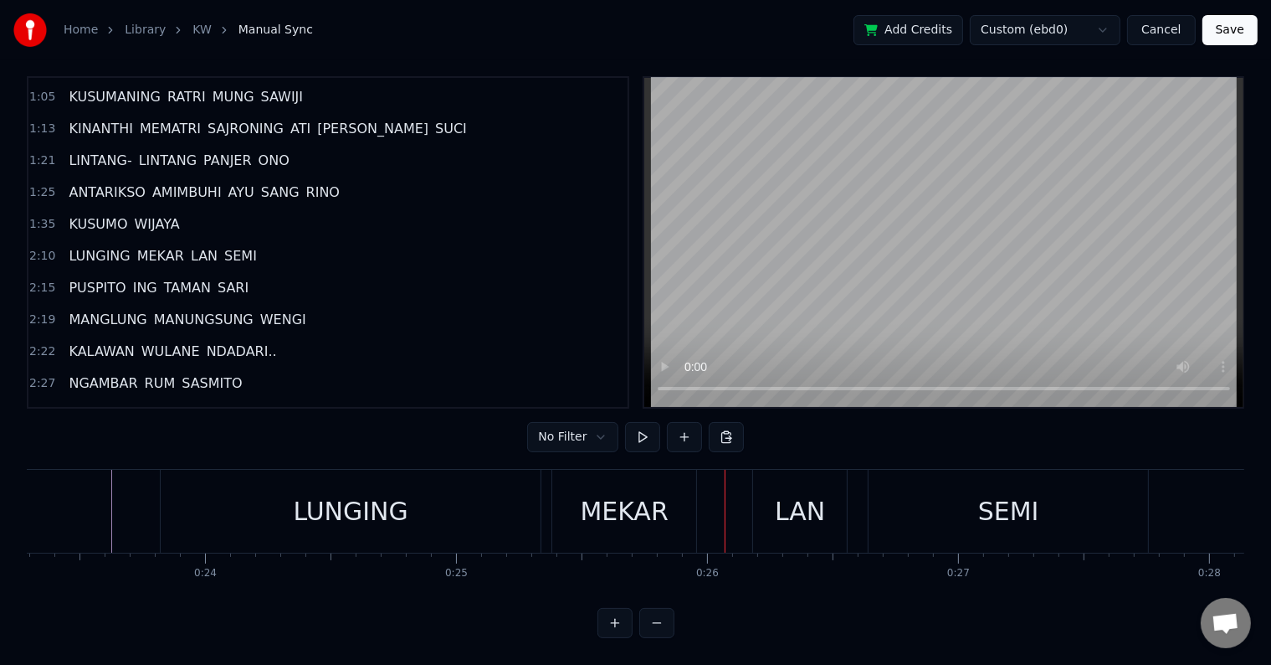
scroll to position [419, 0]
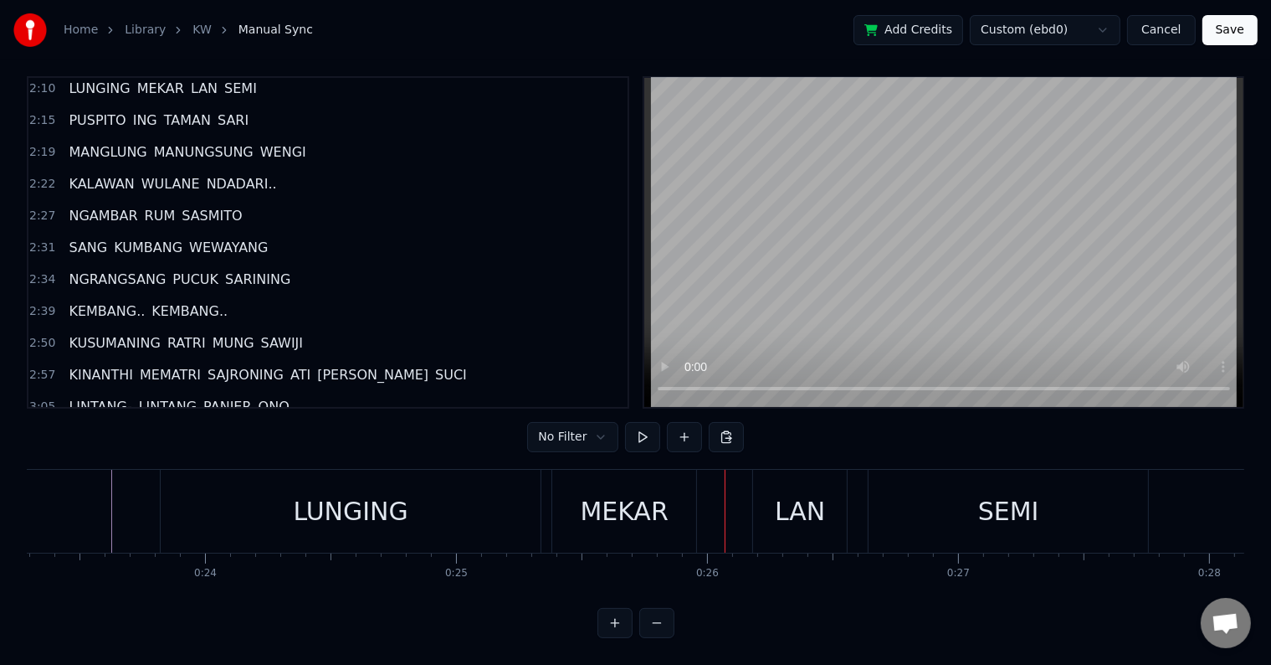
click at [69, 238] on span "SANG" at bounding box center [88, 247] width 42 height 19
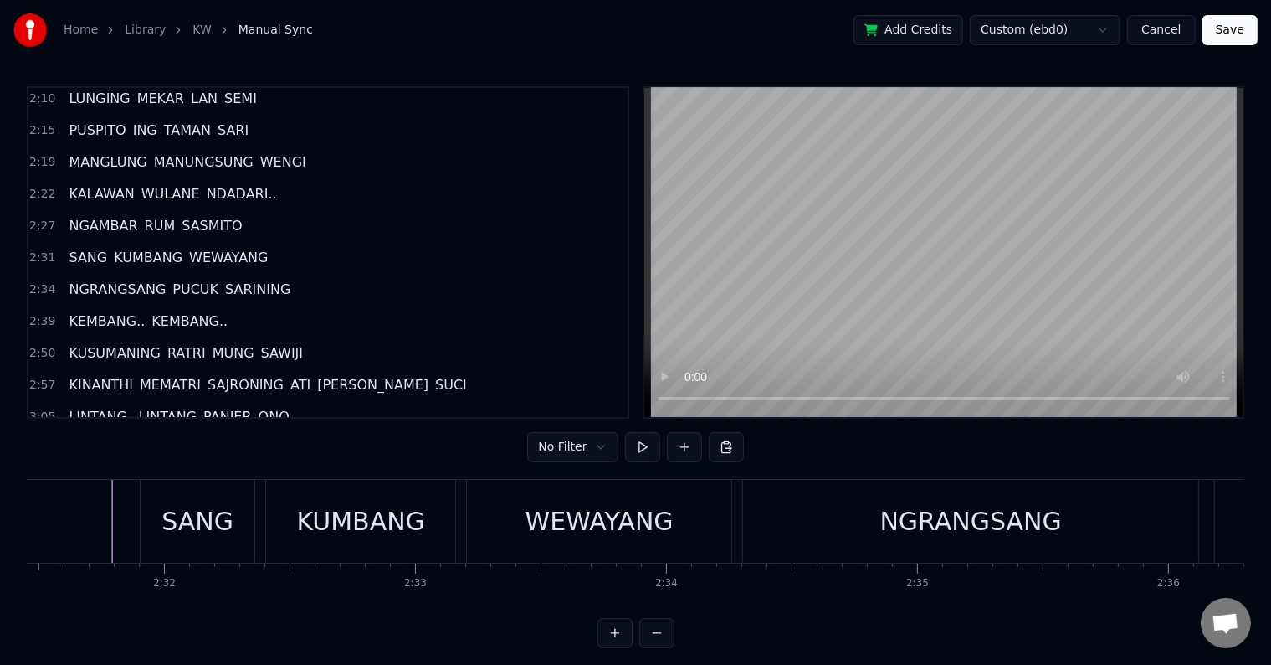
scroll to position [25, 0]
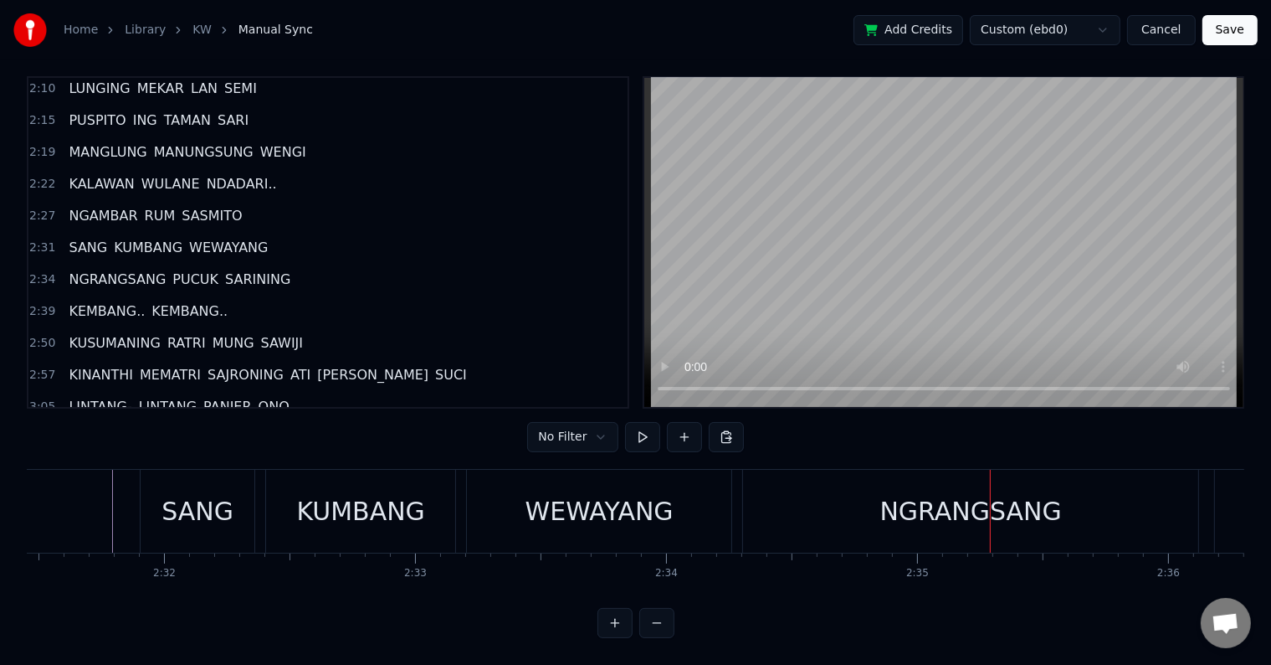
click at [802, 491] on div "NGRANGSANG" at bounding box center [970, 511] width 455 height 83
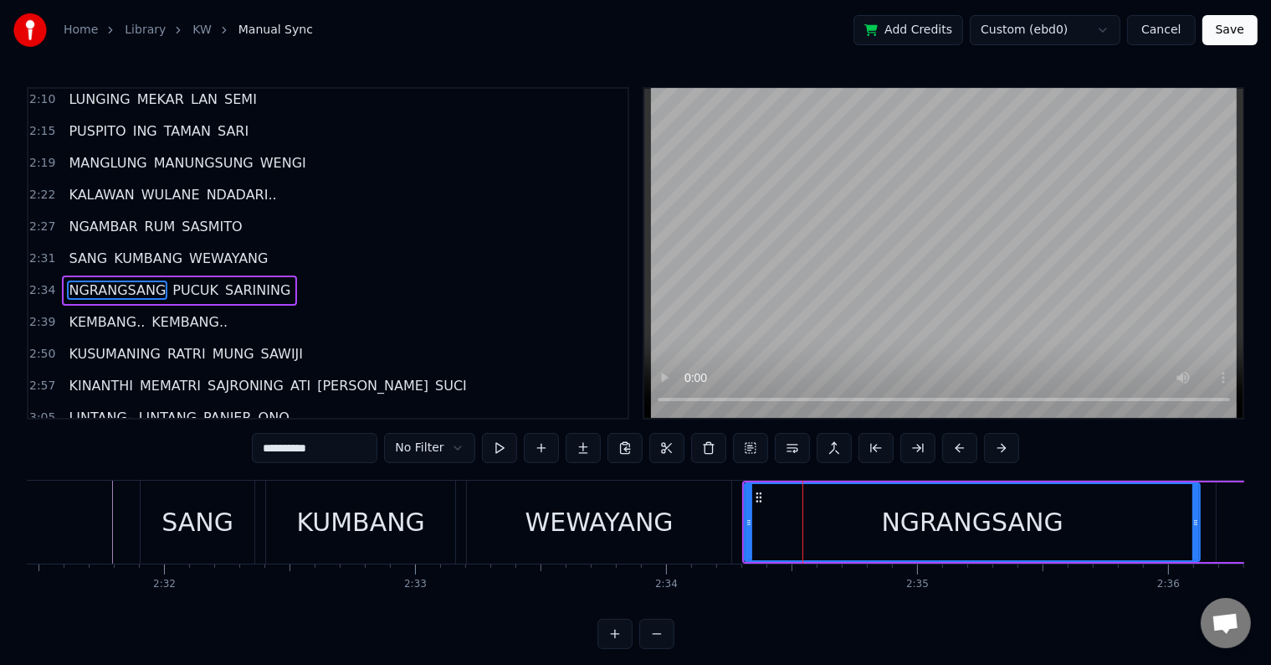
scroll to position [435, 0]
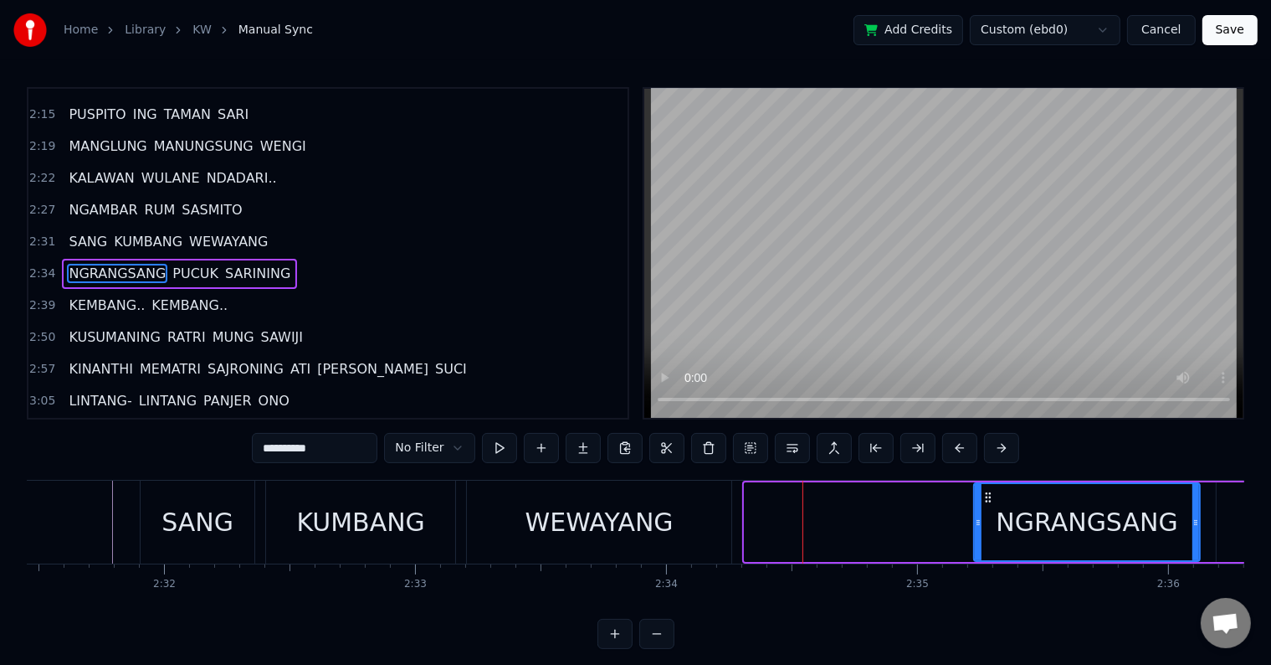
drag, startPoint x: 749, startPoint y: 526, endPoint x: 979, endPoint y: 519, distance: 229.5
click at [979, 519] on icon at bounding box center [978, 522] width 7 height 13
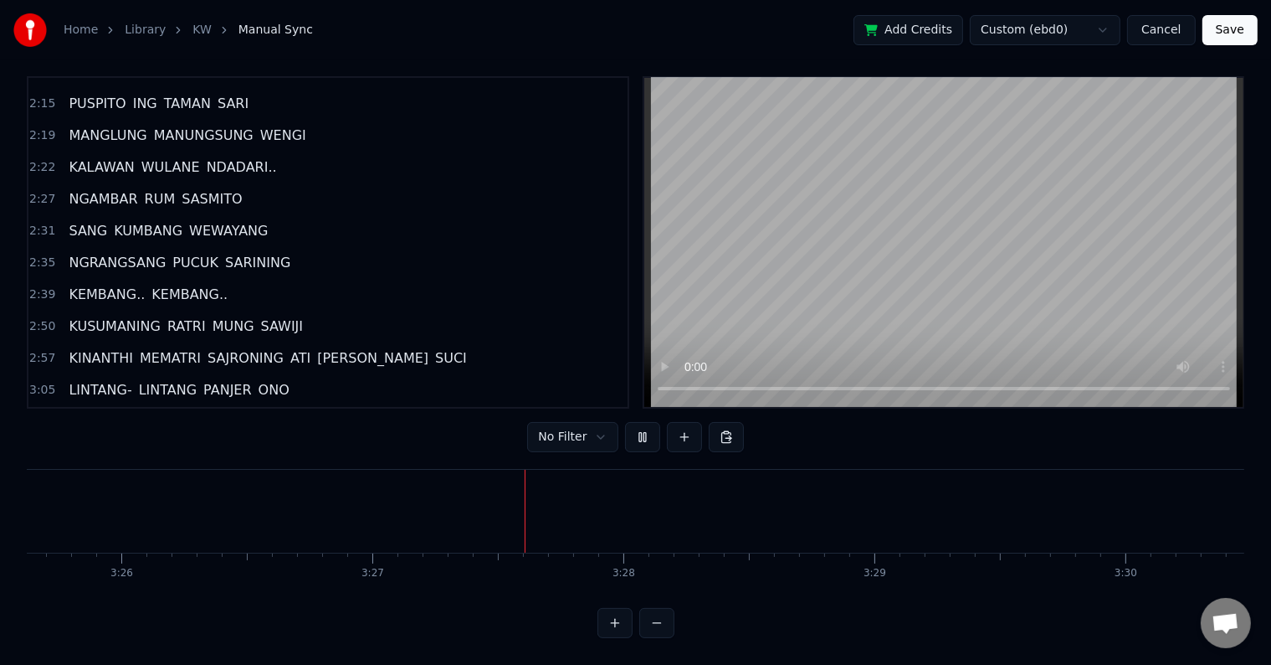
scroll to position [0, 51904]
click at [645, 422] on button at bounding box center [642, 437] width 35 height 30
click at [645, 424] on button at bounding box center [642, 437] width 35 height 30
click at [625, 422] on button at bounding box center [642, 437] width 35 height 30
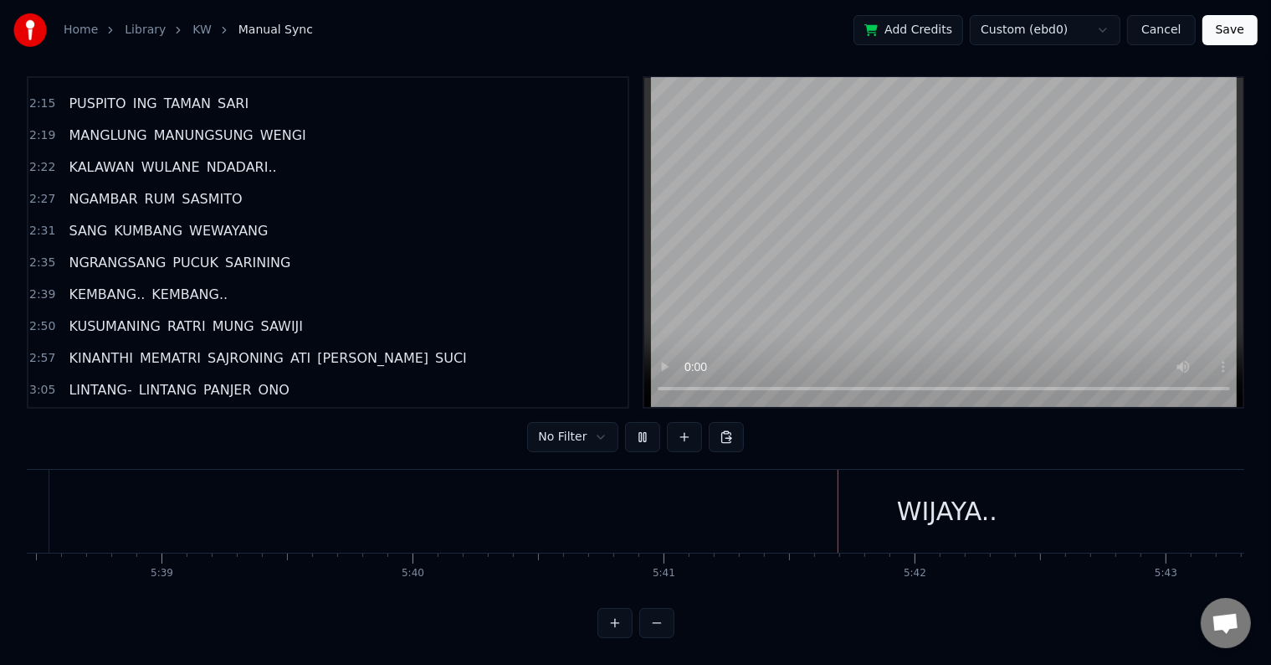
click at [625, 422] on button at bounding box center [642, 437] width 35 height 30
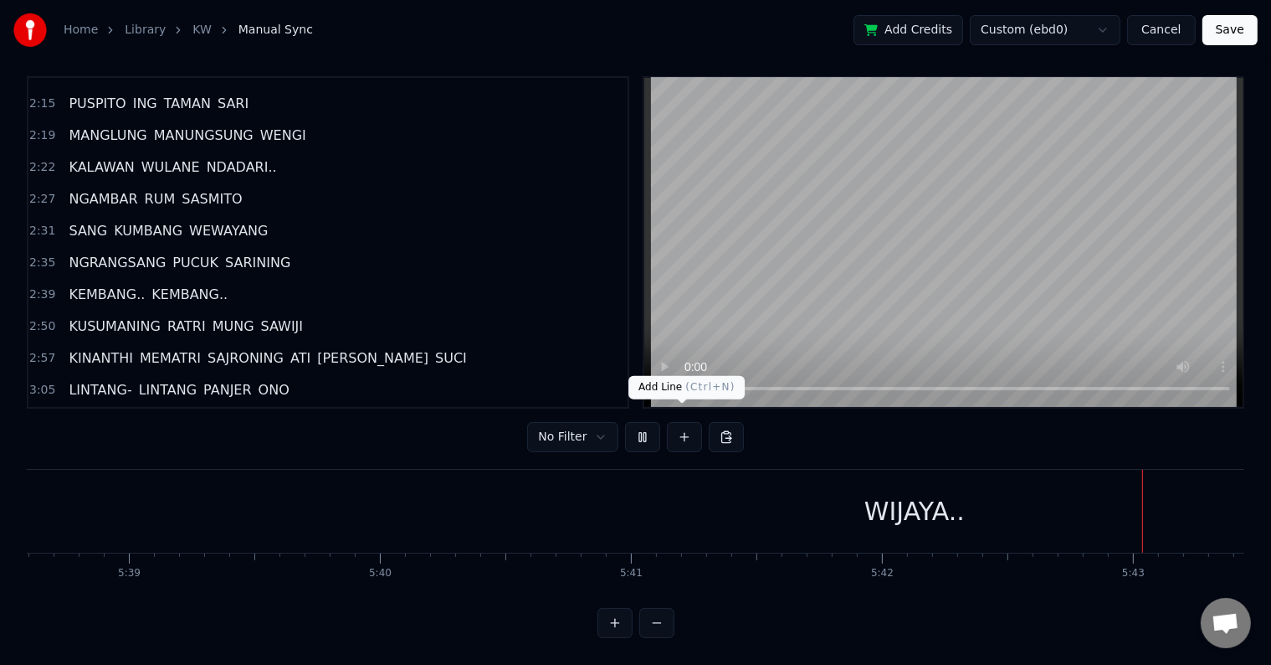
click at [660, 422] on div "No Filter" at bounding box center [635, 437] width 216 height 30
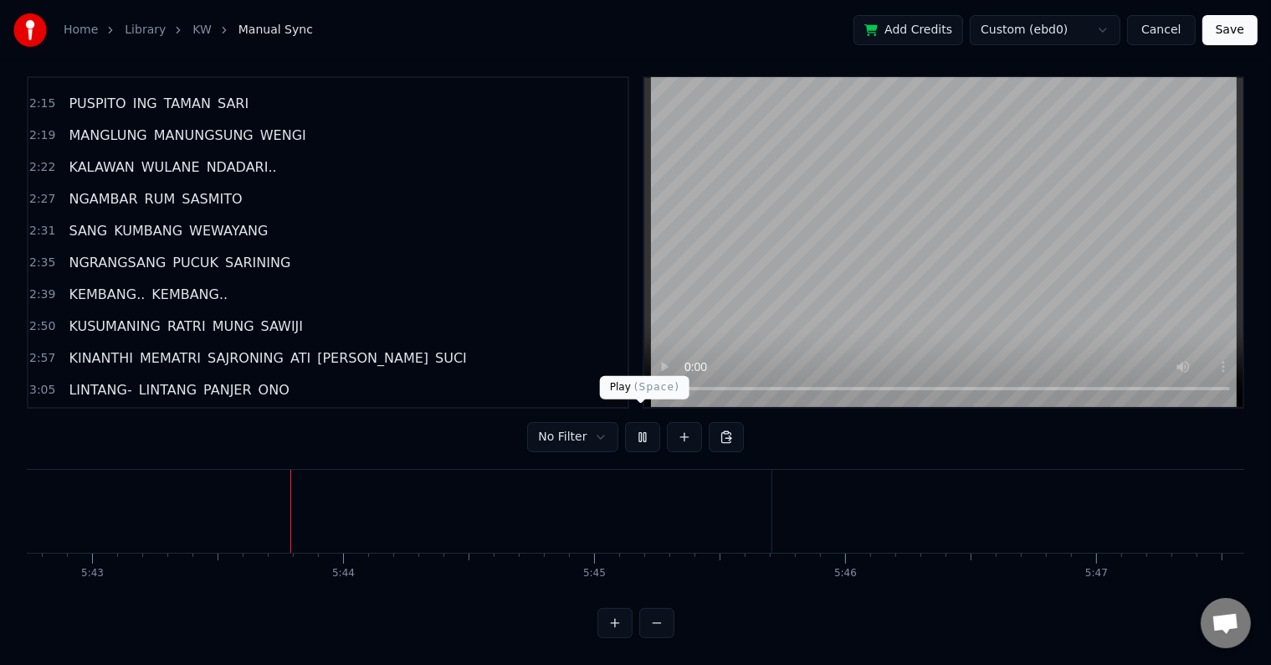
scroll to position [0, 86071]
click at [641, 422] on button at bounding box center [642, 437] width 35 height 30
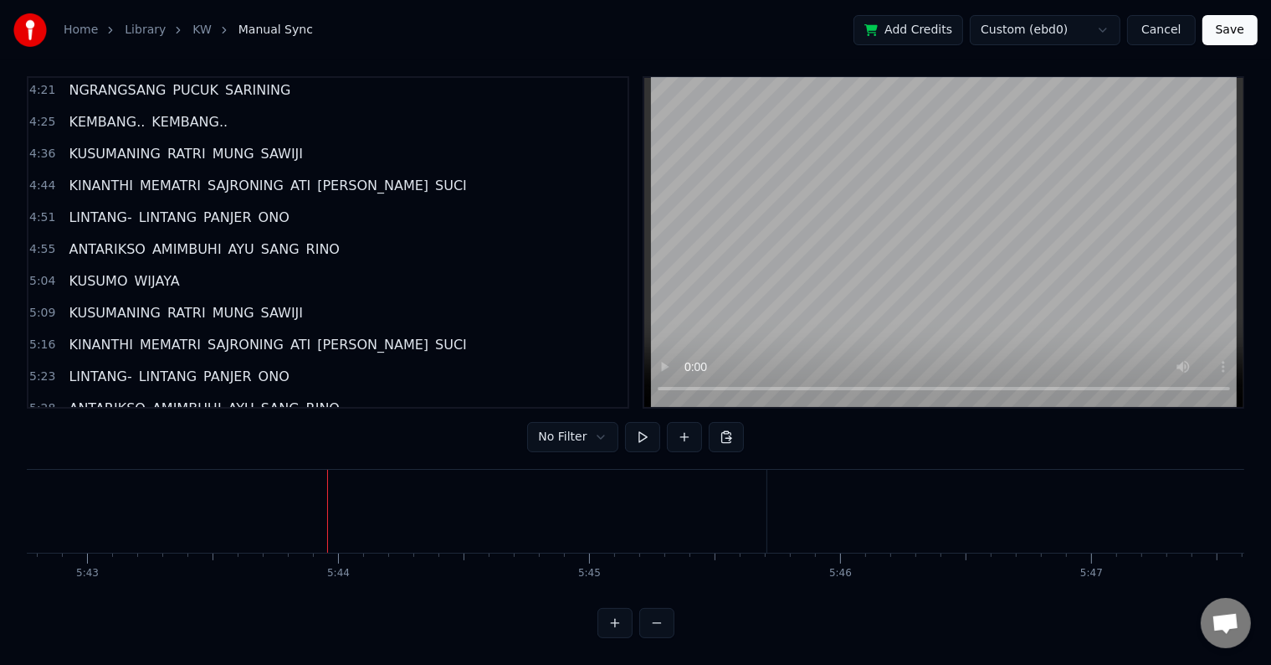
scroll to position [1025, 0]
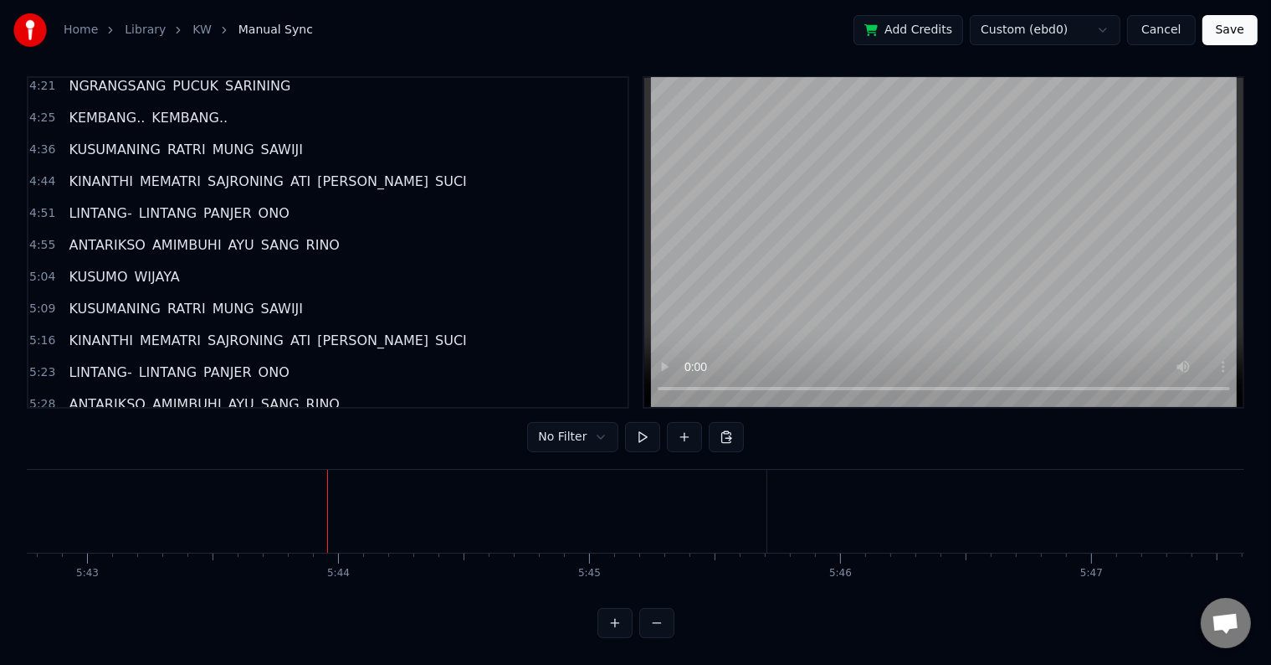
click at [148, 426] on span "WIJAYA.." at bounding box center [161, 435] width 57 height 19
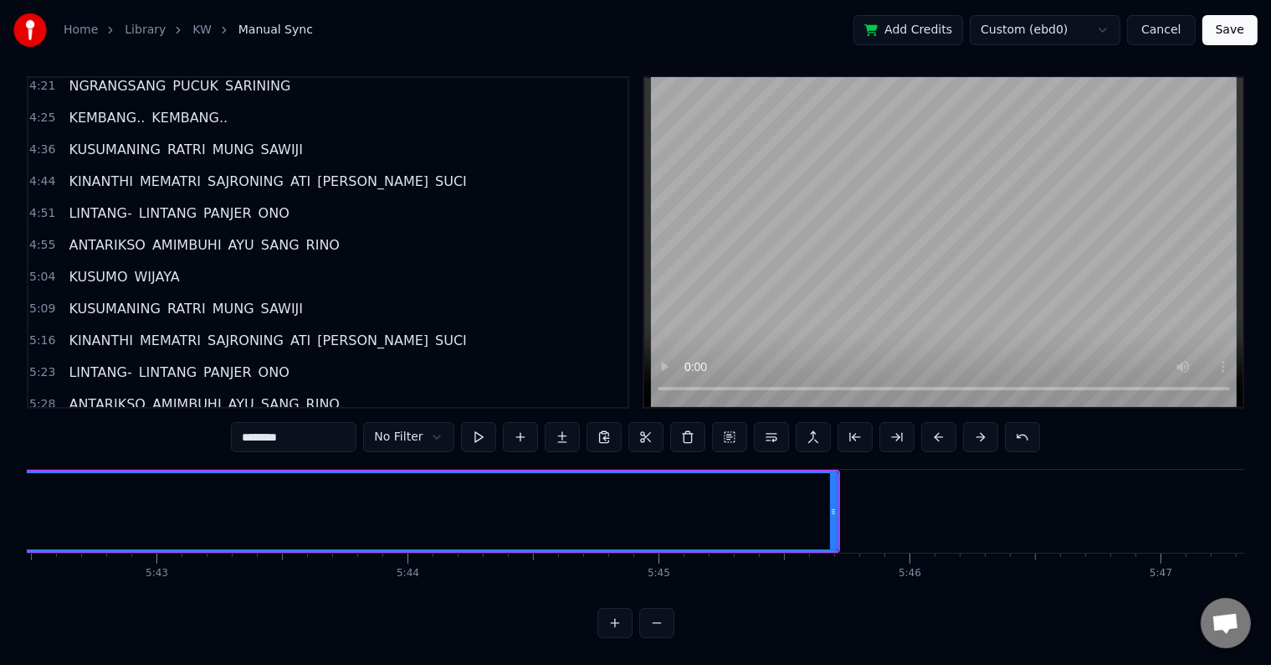
scroll to position [0, 86101]
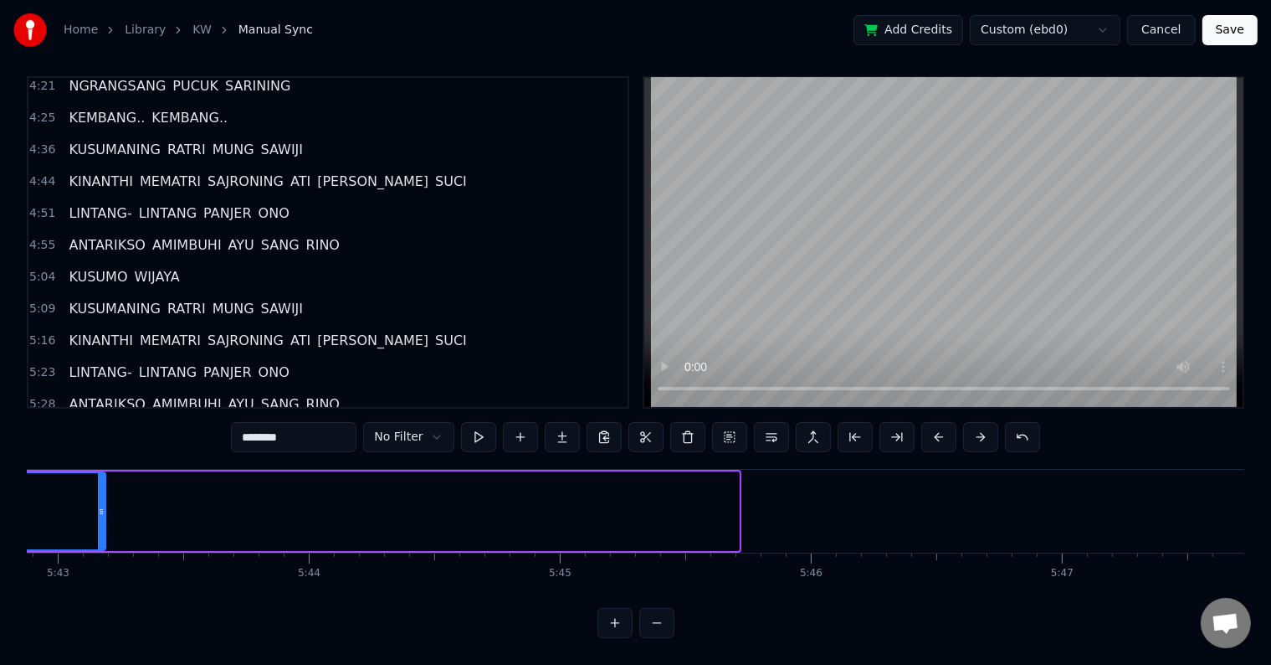
drag, startPoint x: 731, startPoint y: 506, endPoint x: 97, endPoint y: 489, distance: 633.9
click at [98, 489] on div at bounding box center [101, 511] width 7 height 76
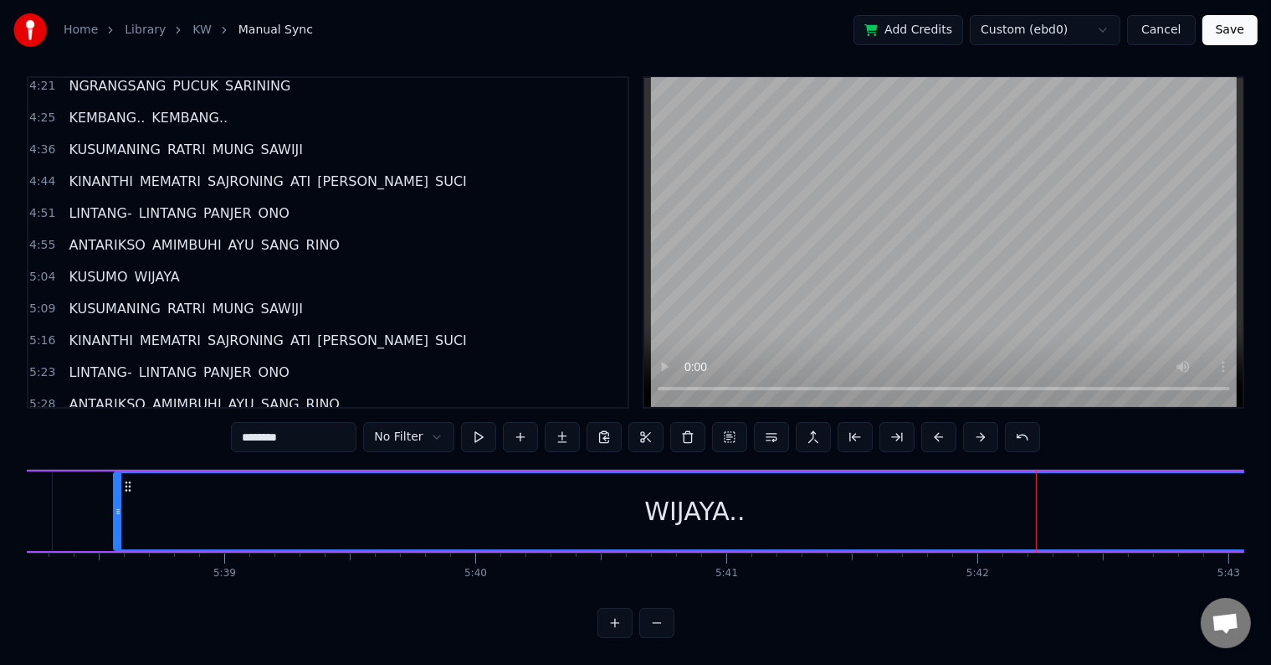
scroll to position [0, 85265]
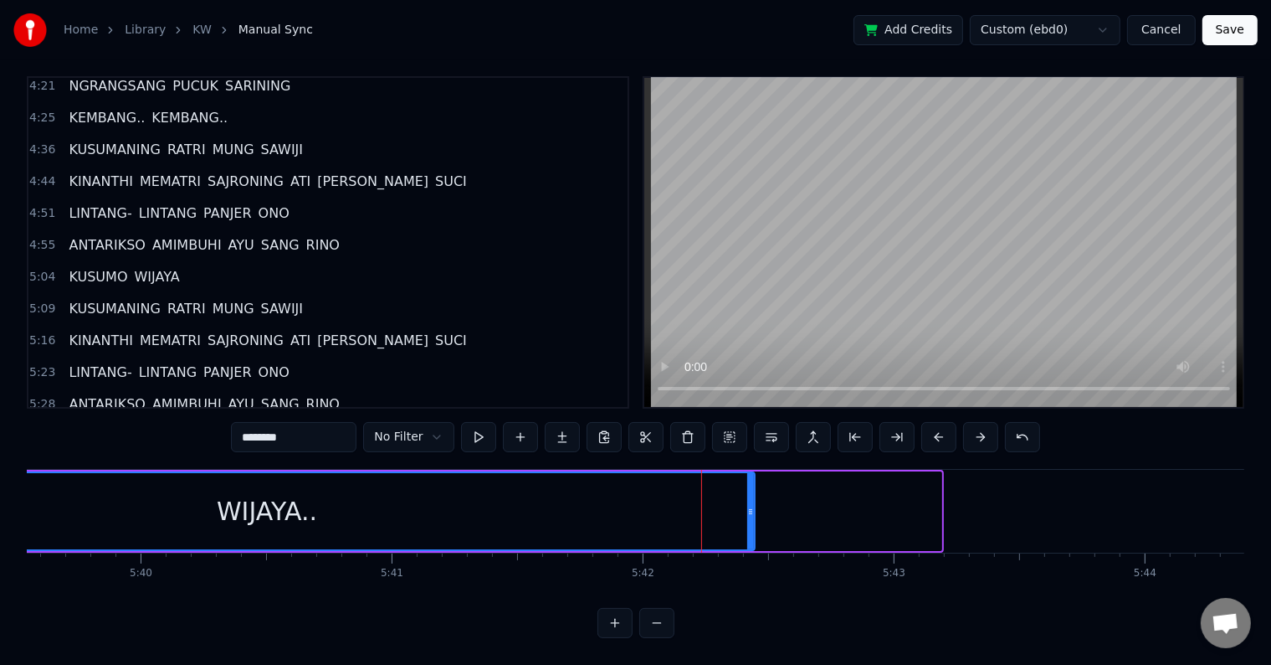
drag, startPoint x: 936, startPoint y: 506, endPoint x: 749, endPoint y: 506, distance: 186.7
click at [749, 506] on div at bounding box center [750, 511] width 7 height 76
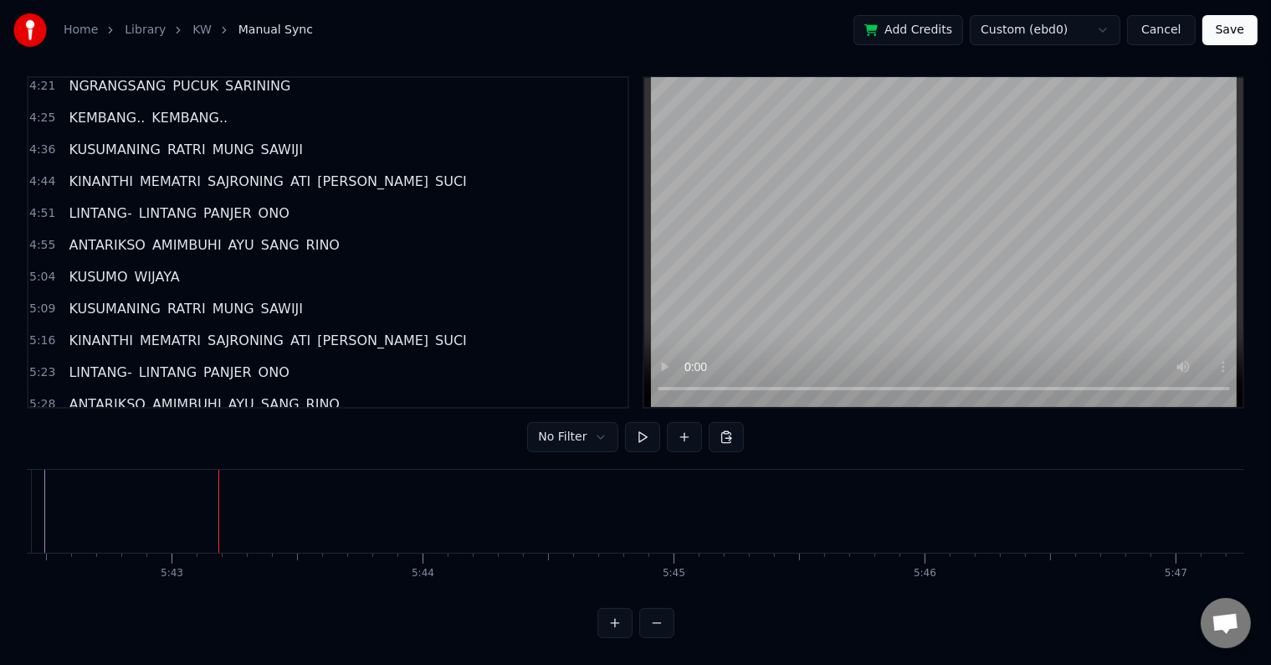
scroll to position [0, 86027]
click at [1221, 34] on button "Save" at bounding box center [1230, 30] width 55 height 30
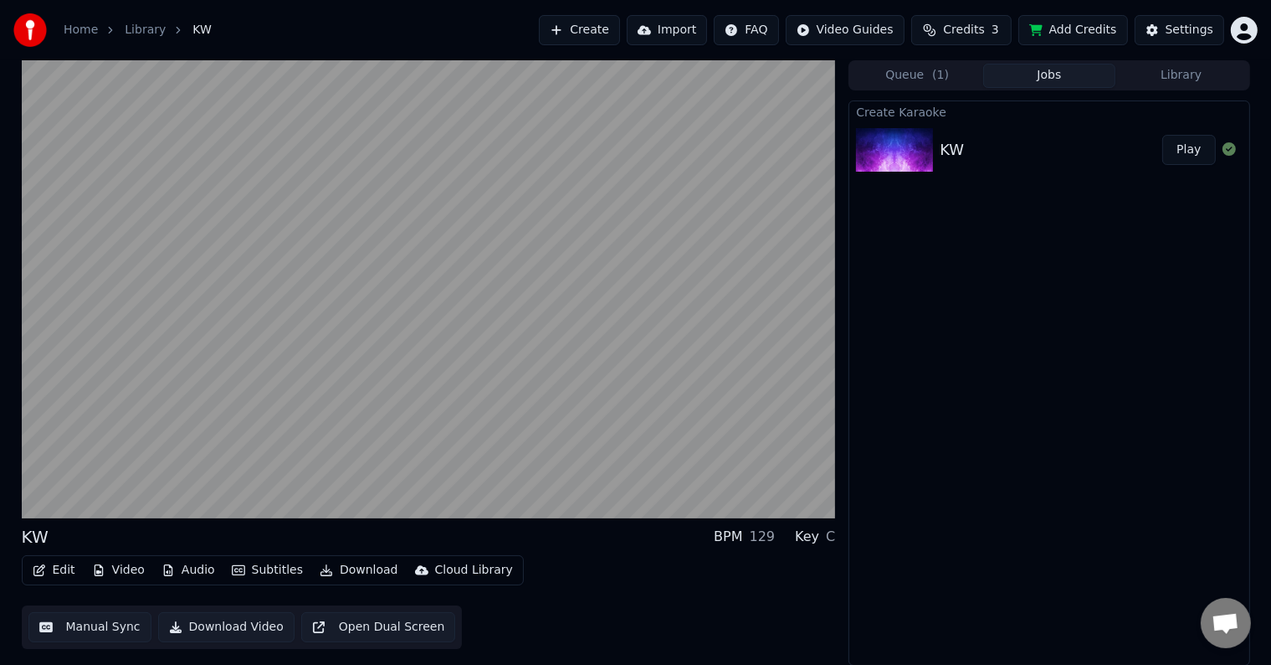
click at [250, 623] on button "Download Video" at bounding box center [226, 627] width 136 height 30
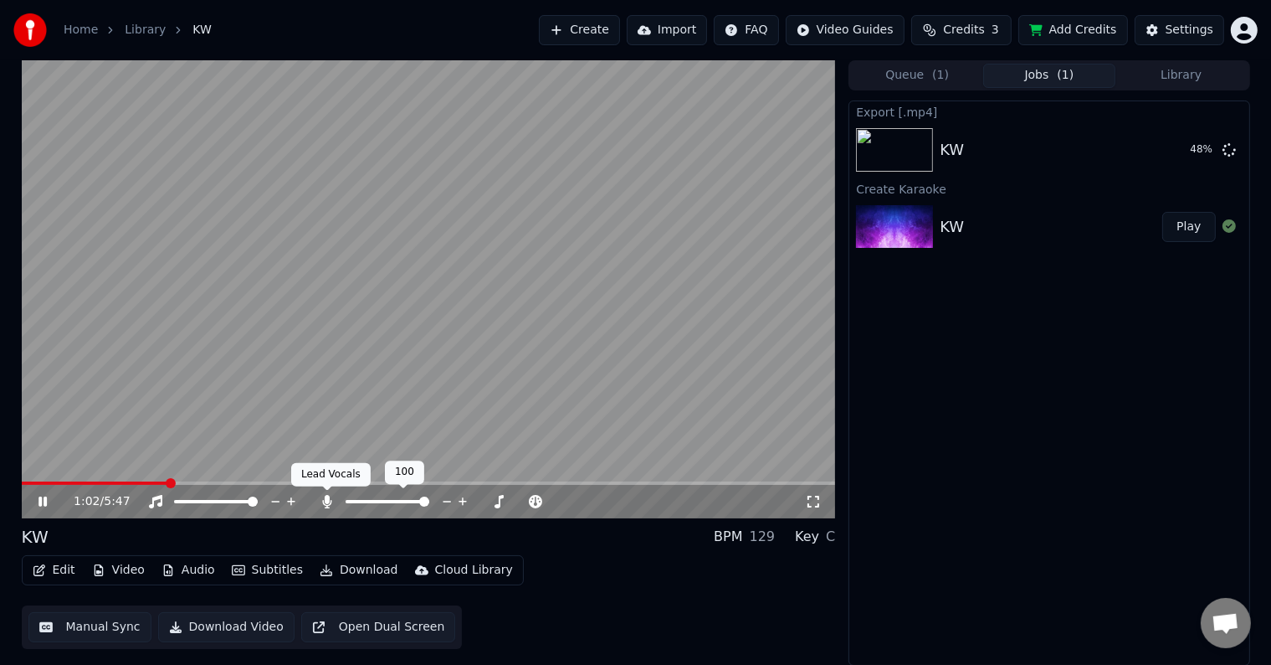
click at [331, 503] on icon at bounding box center [327, 501] width 9 height 13
click at [43, 499] on icon at bounding box center [54, 501] width 39 height 13
